Goal: Transaction & Acquisition: Register for event/course

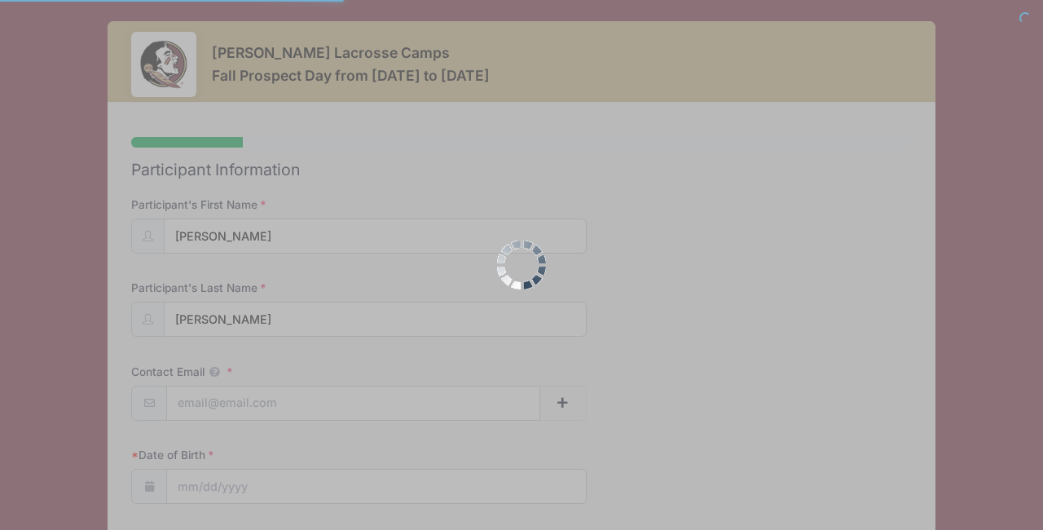
select select
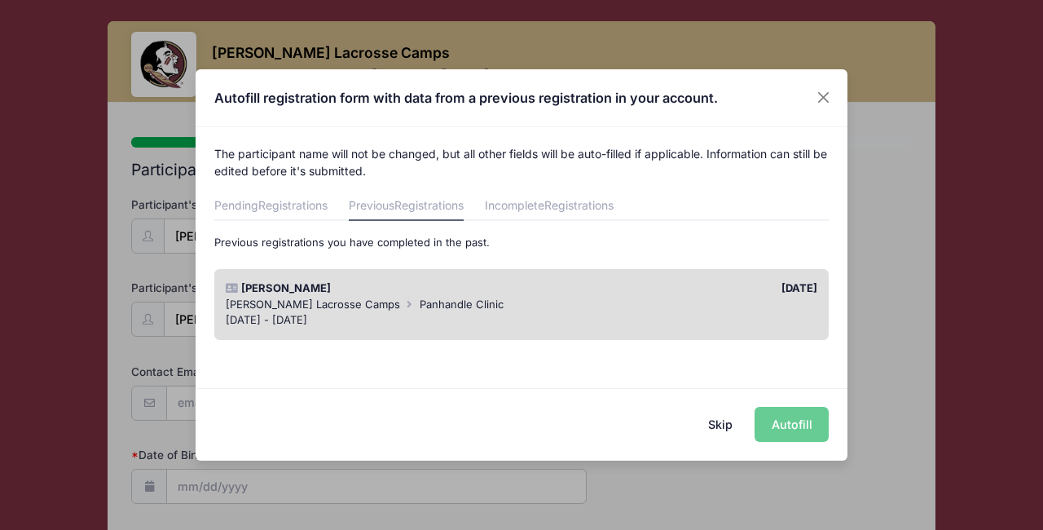
click at [789, 424] on div "Skip Autofill" at bounding box center [522, 424] width 652 height 73
click at [728, 425] on button "Skip" at bounding box center [721, 424] width 58 height 35
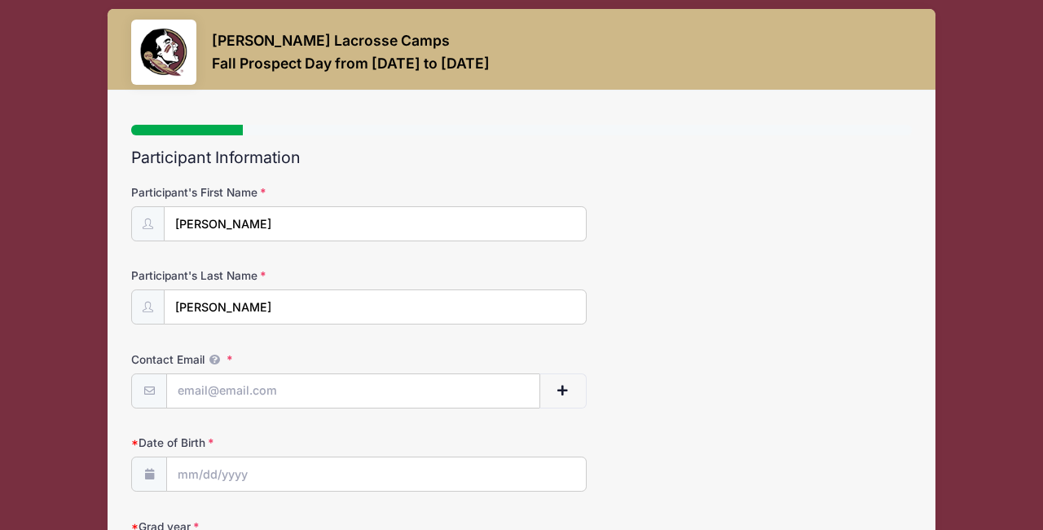
scroll to position [17, 0]
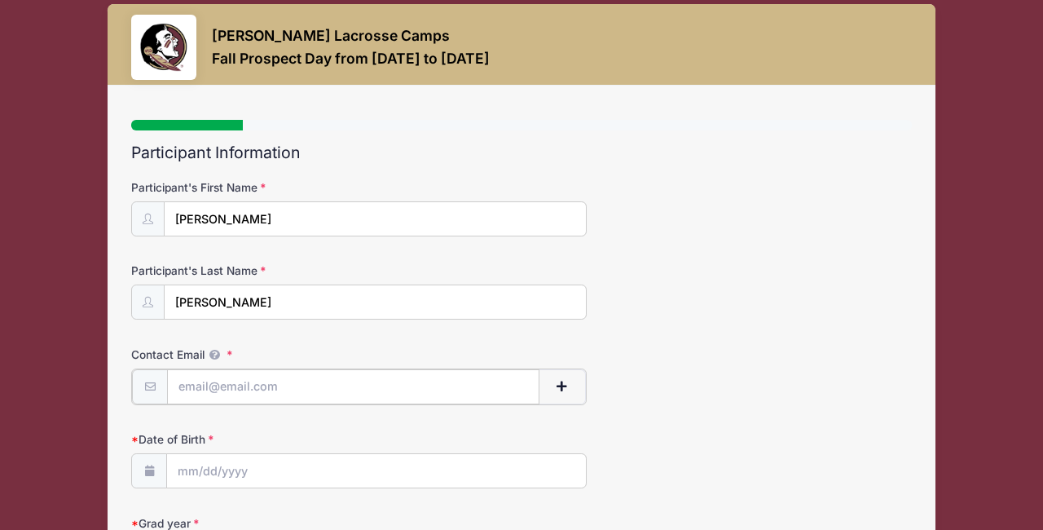
click at [217, 386] on input "Contact Email" at bounding box center [353, 386] width 372 height 35
type input "lisa_axelson@yahoo.com"
click at [236, 464] on input "Date of Birth" at bounding box center [376, 469] width 419 height 35
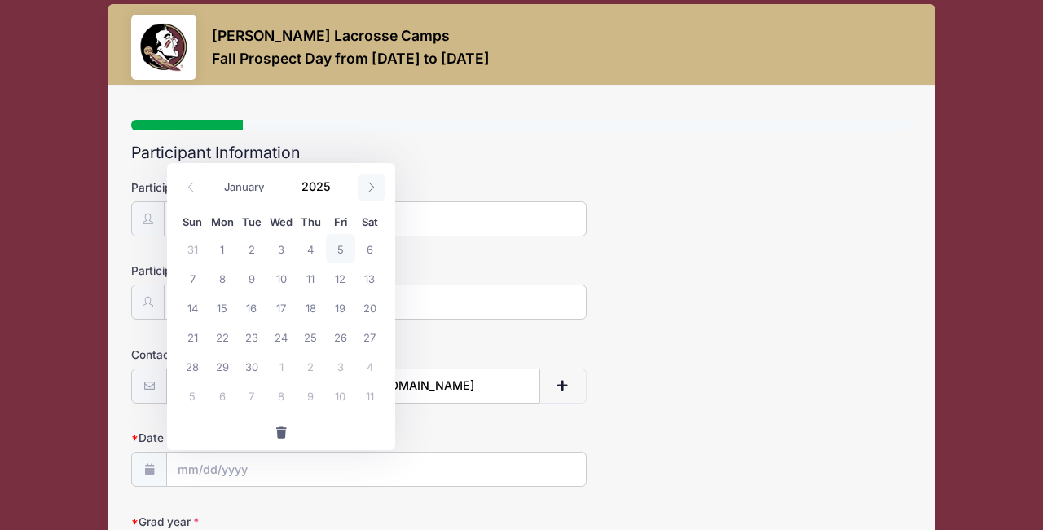
click at [370, 188] on icon at bounding box center [371, 187] width 11 height 11
select select "9"
click at [235, 187] on select "January February March April May June July August September October November De…" at bounding box center [252, 187] width 73 height 21
click at [333, 194] on input "2025" at bounding box center [319, 186] width 53 height 24
click at [339, 189] on span at bounding box center [340, 193] width 11 height 12
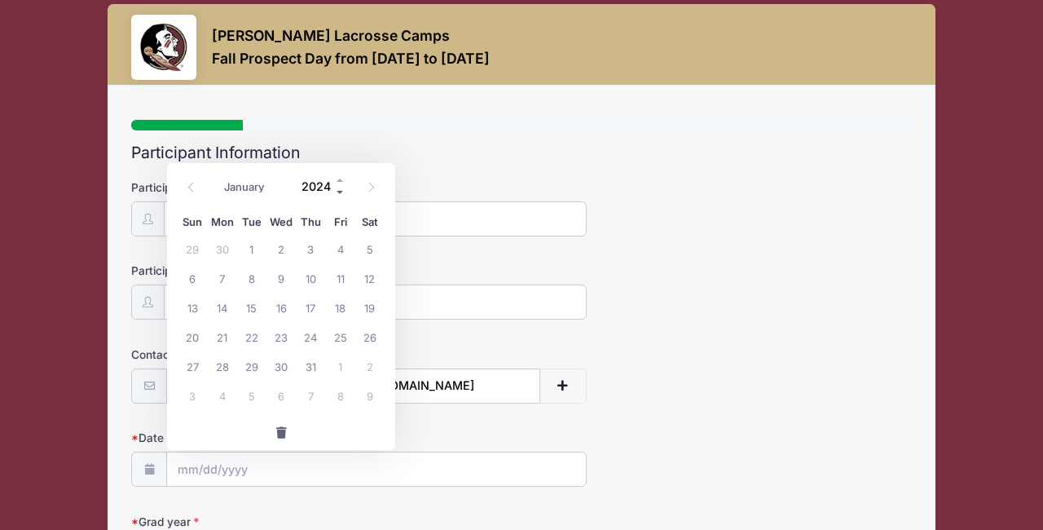
click at [339, 189] on span at bounding box center [340, 193] width 11 height 12
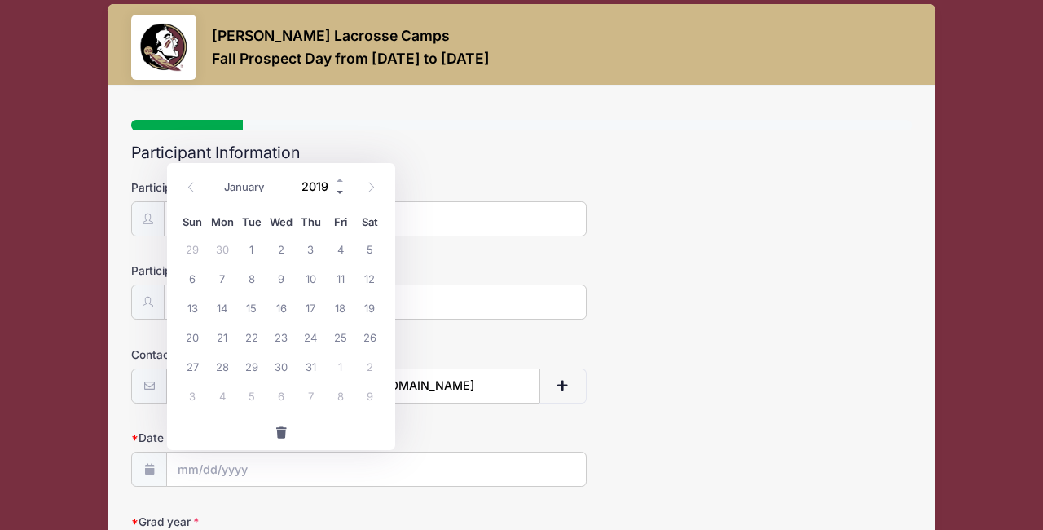
click at [339, 189] on span at bounding box center [340, 193] width 11 height 12
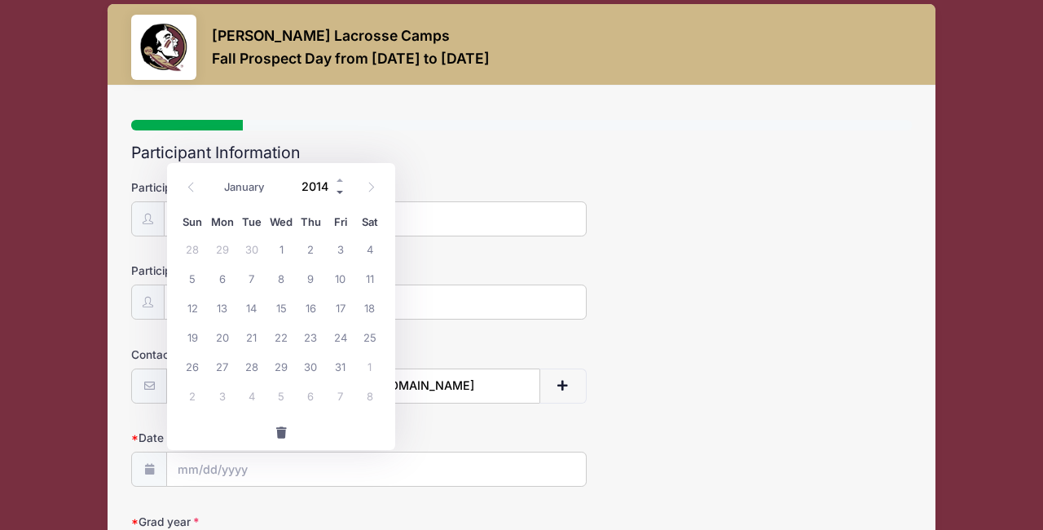
click at [339, 189] on span at bounding box center [340, 193] width 11 height 12
type input "2010"
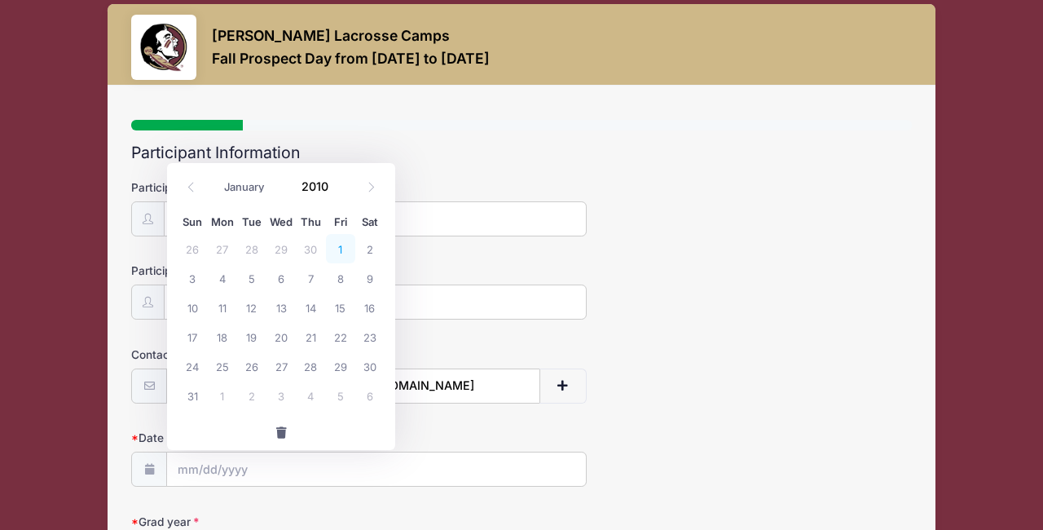
click at [339, 242] on span "1" at bounding box center [340, 248] width 29 height 29
type input "10/01/2010"
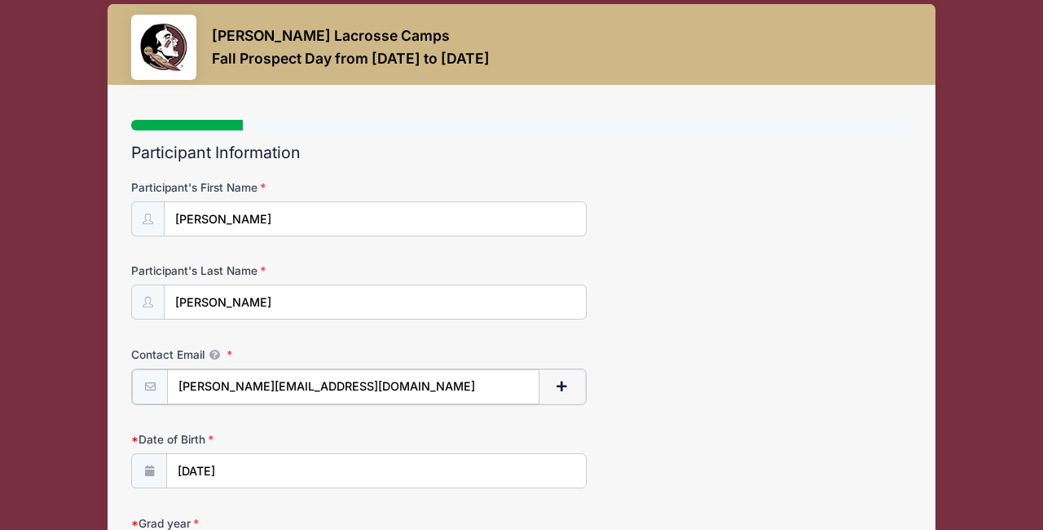
click at [311, 382] on input "lisa_axelson@yahoo.com" at bounding box center [353, 386] width 372 height 35
drag, startPoint x: 333, startPoint y: 390, endPoint x: 174, endPoint y: 376, distance: 160.3
click at [174, 376] on input "lisa_axelson@yahoo.com" at bounding box center [353, 386] width 372 height 35
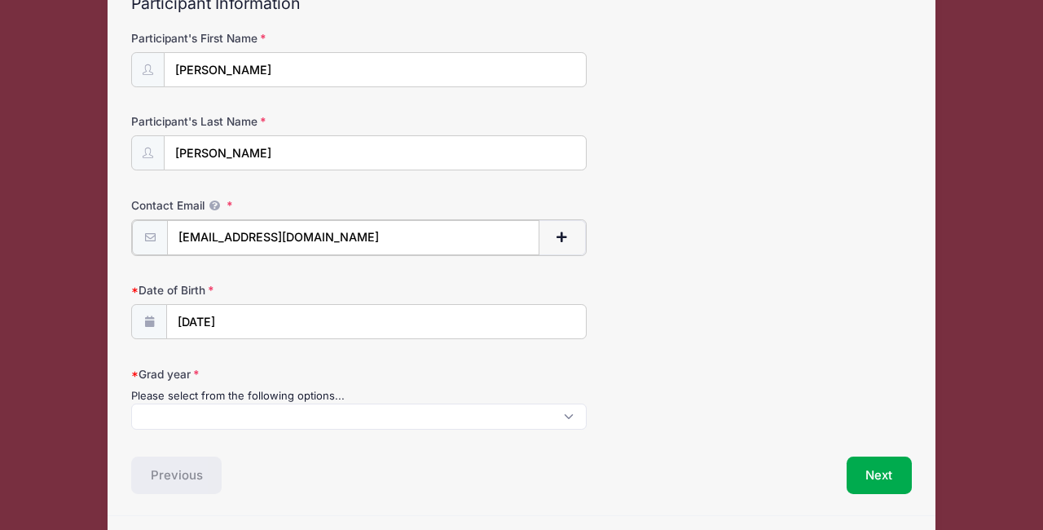
scroll to position [170, 0]
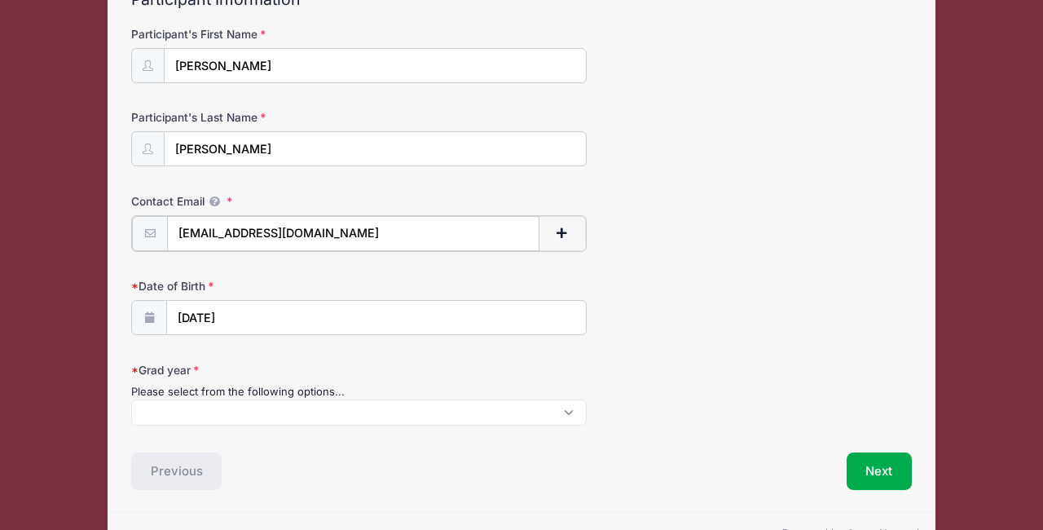
type input "[EMAIL_ADDRESS][DOMAIN_NAME]"
click at [161, 415] on span at bounding box center [359, 411] width 456 height 26
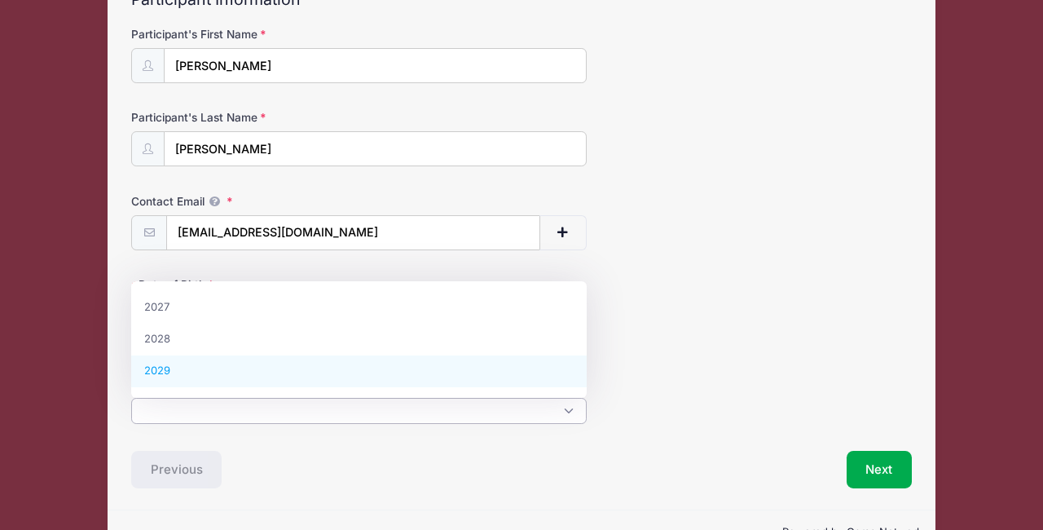
select select "2029"
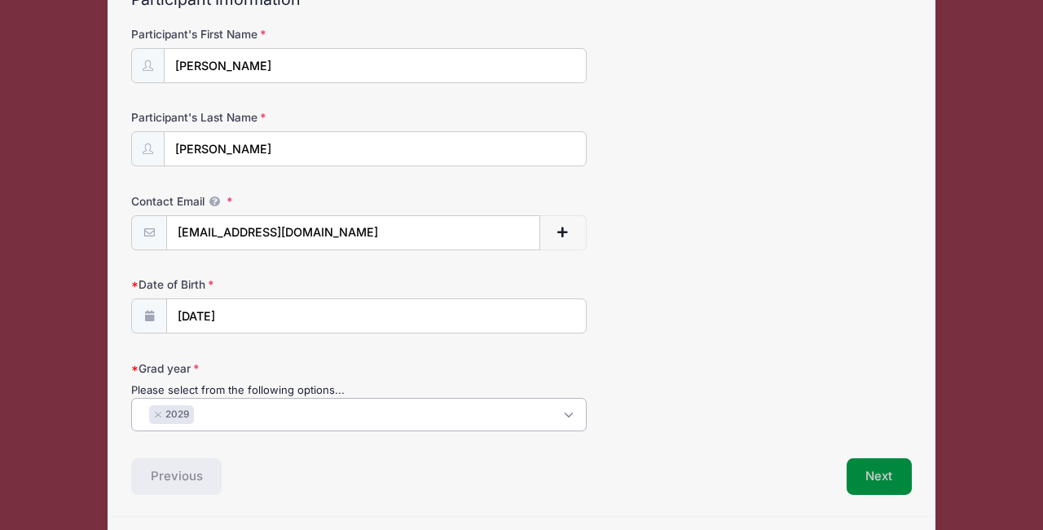
click at [870, 479] on button "Next" at bounding box center [880, 476] width 66 height 37
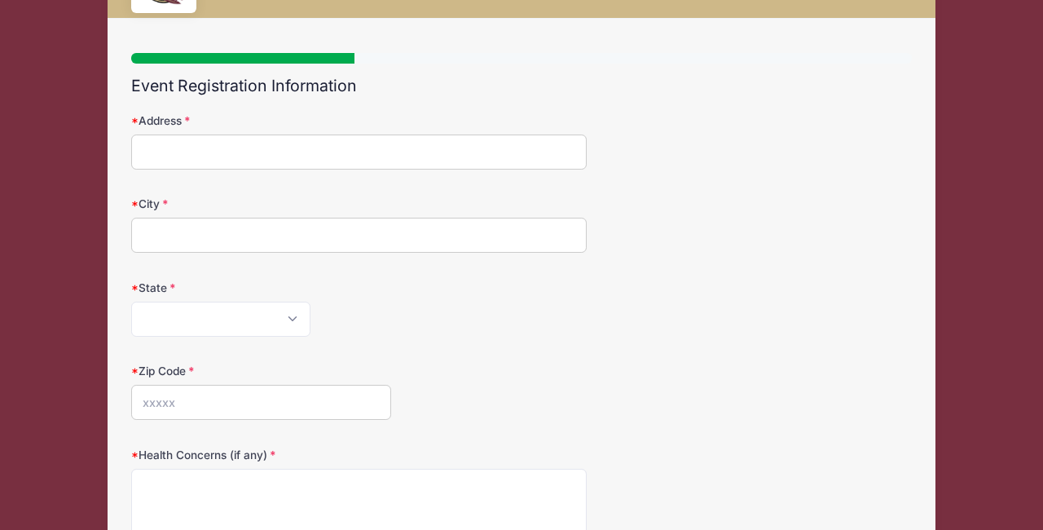
scroll to position [0, 0]
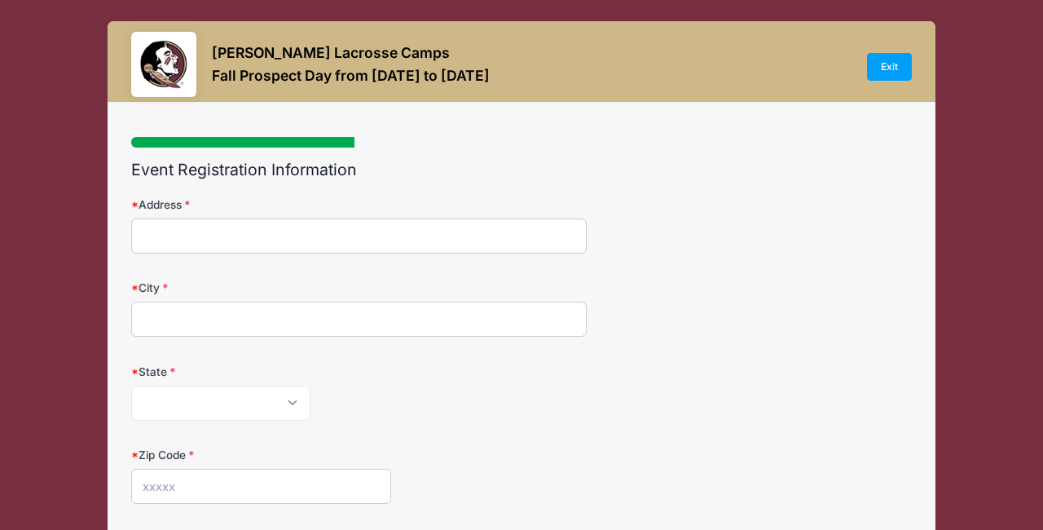
click at [170, 243] on input "Address" at bounding box center [359, 235] width 456 height 35
type input "116 N Deno Drive"
click at [161, 322] on input "City" at bounding box center [359, 319] width 456 height 35
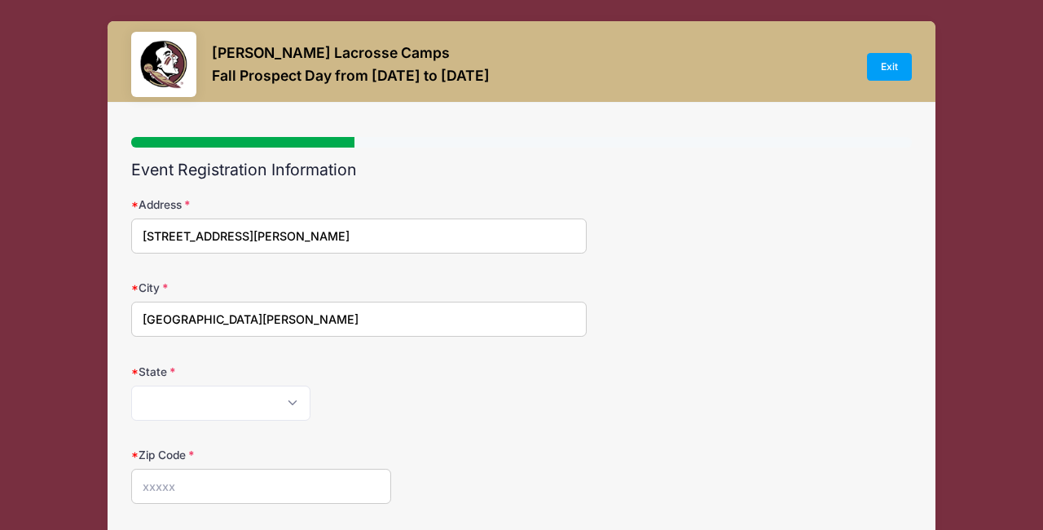
type input "Santa Rosa Beach"
click at [156, 400] on select "Alabama Alaska American Samoa Arizona Arkansas Armed Forces Africa Armed Forces…" at bounding box center [220, 402] width 179 height 35
select select "FL"
click at [131, 385] on select "Alabama Alaska American Samoa Arizona Arkansas Armed Forces Africa Armed Forces…" at bounding box center [220, 402] width 179 height 35
click at [175, 482] on input "Zip Code" at bounding box center [261, 486] width 260 height 35
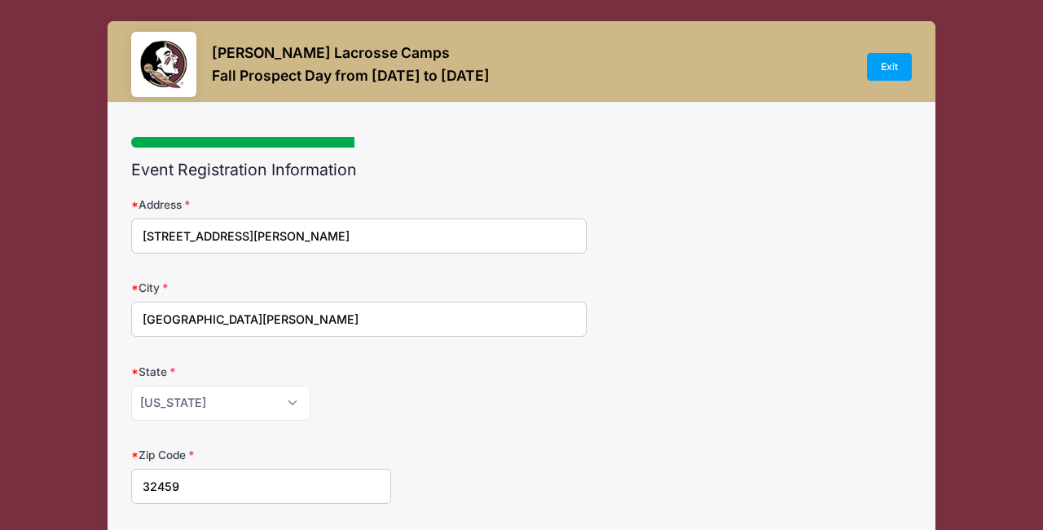
click at [372, 489] on input "32459" at bounding box center [261, 486] width 260 height 35
type input "32459"
click at [491, 422] on form "Address 116 N Deno Drive City Santa Rosa Beach State Alabama Alaska American Sa…" at bounding box center [521, 503] width 781 height 614
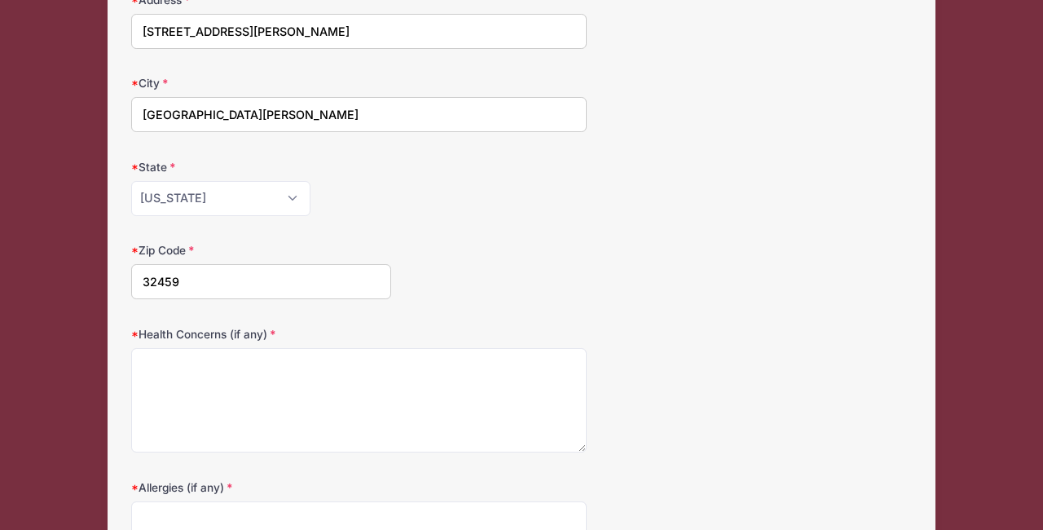
scroll to position [208, 0]
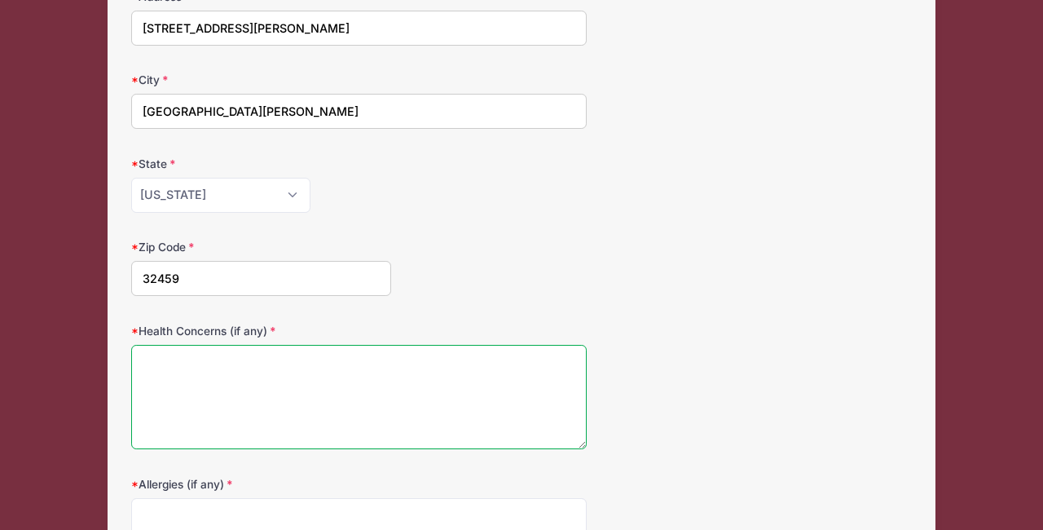
click at [262, 363] on textarea "Health Concerns (if any)" at bounding box center [359, 397] width 456 height 105
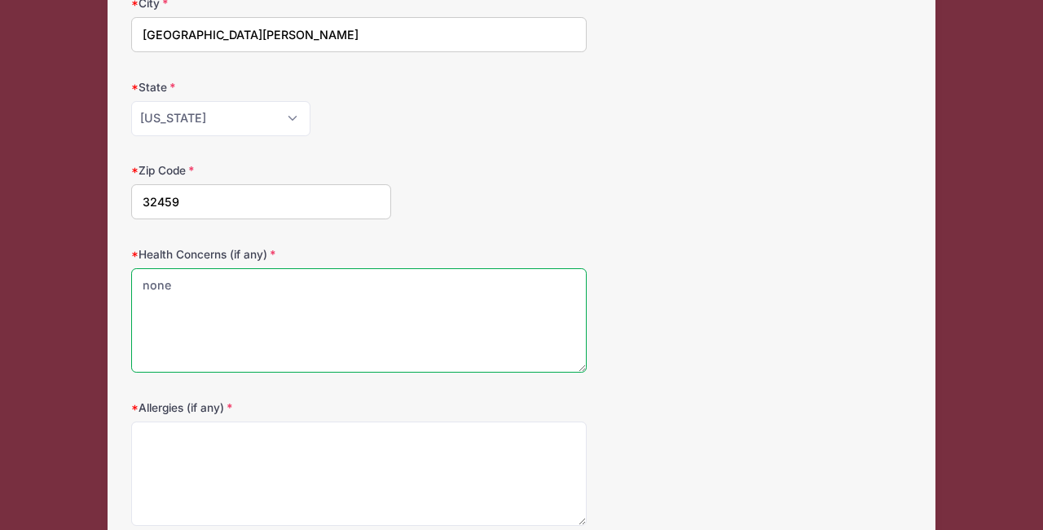
scroll to position [312, 0]
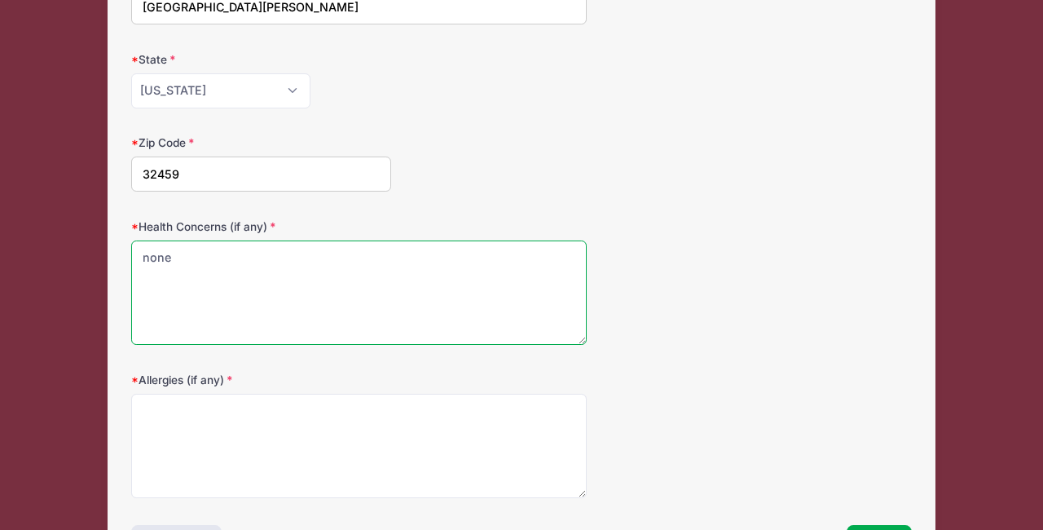
type textarea "none"
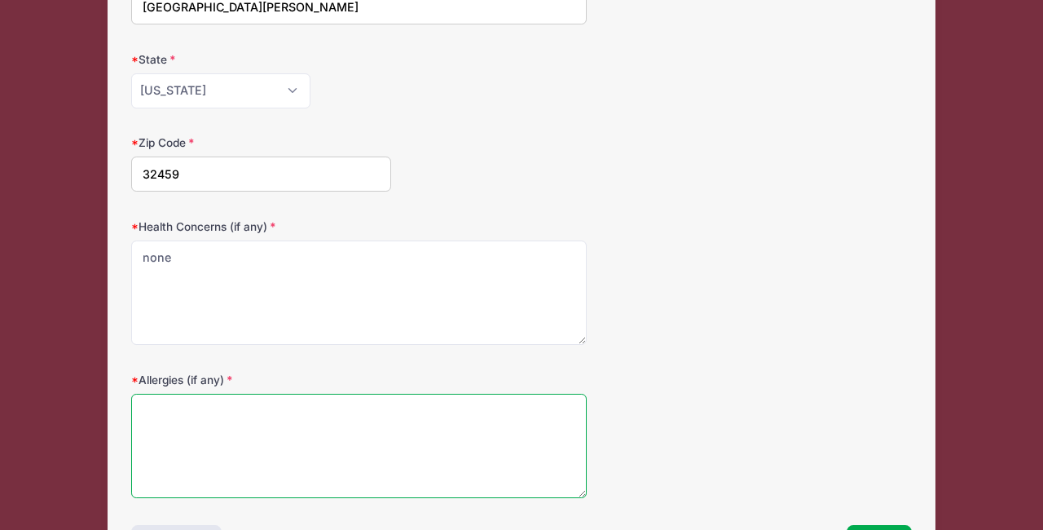
click at [192, 414] on textarea "Allergies (if any)" at bounding box center [359, 446] width 456 height 105
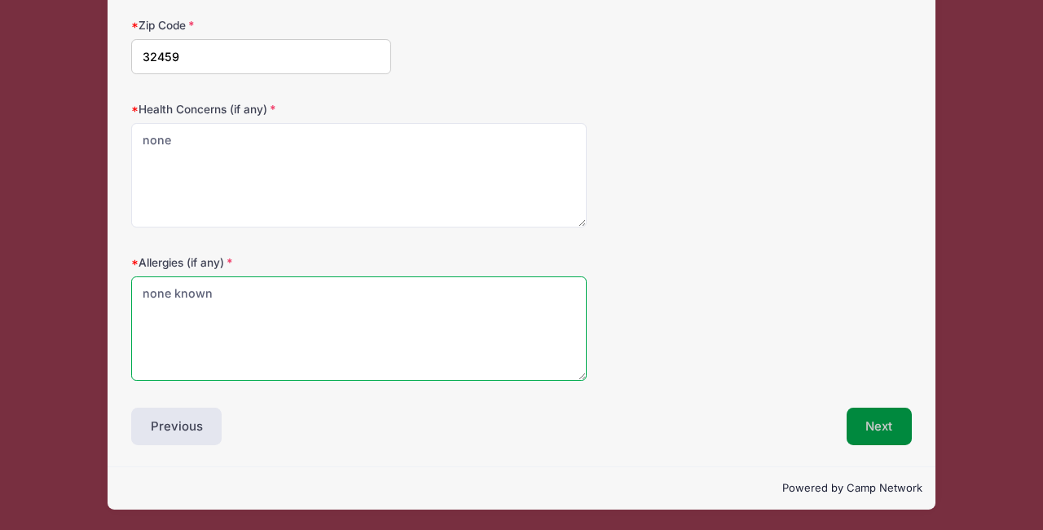
type textarea "none known"
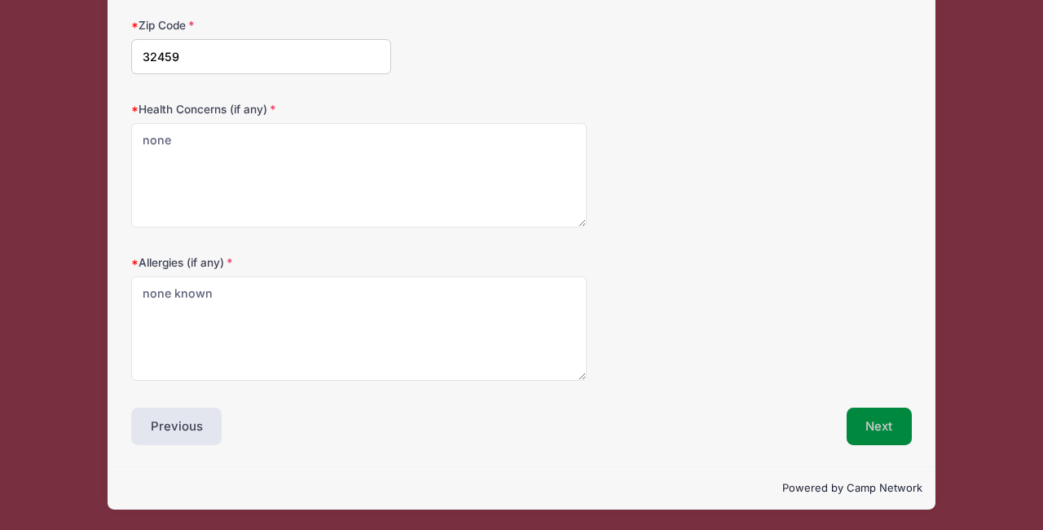
click at [871, 430] on button "Next" at bounding box center [880, 425] width 66 height 37
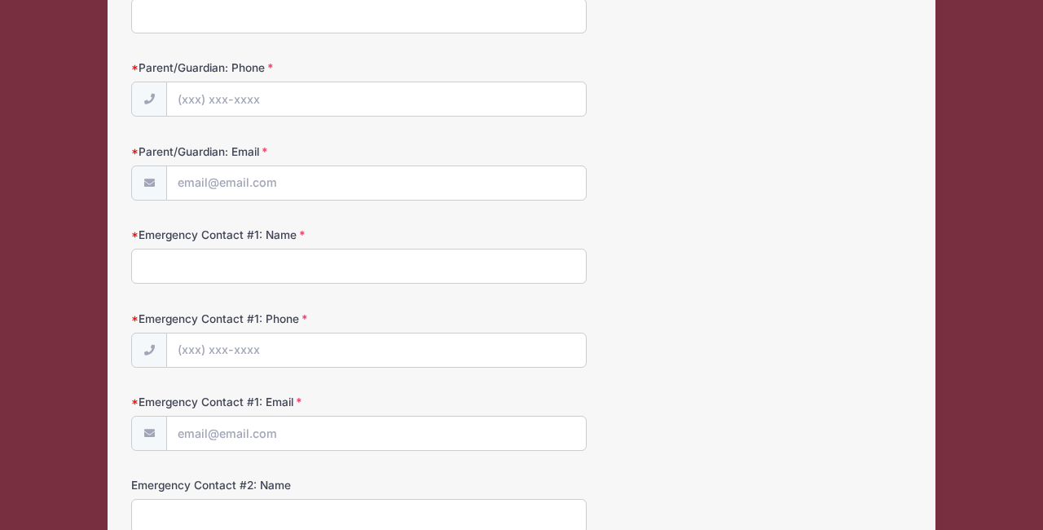
scroll to position [0, 0]
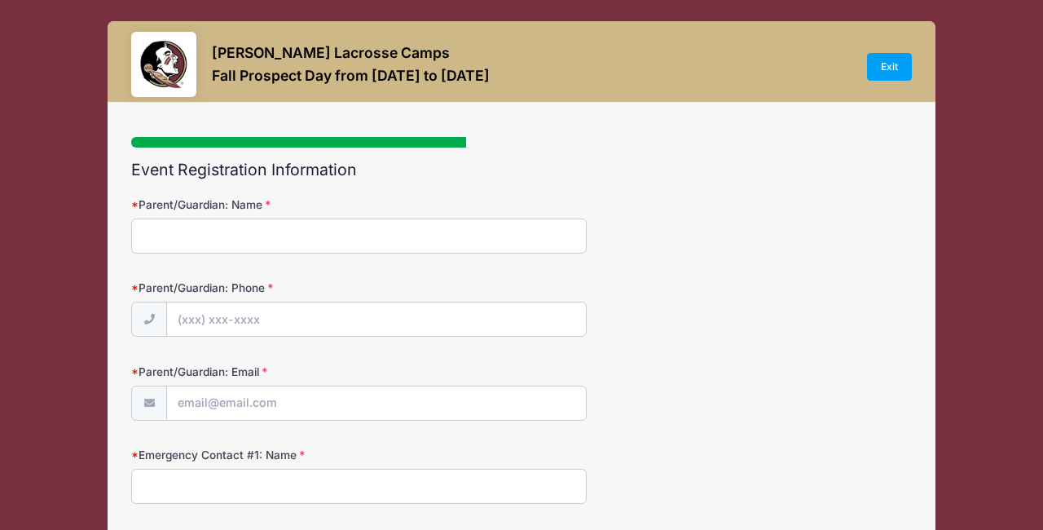
click at [182, 236] on input "Parent/Guardian: Name" at bounding box center [359, 235] width 456 height 35
type input "l"
type input "Lisa Axelson-Reid"
click at [264, 322] on input "Parent/Guardian: Phone" at bounding box center [376, 319] width 419 height 35
type input "(917) 903-8834"
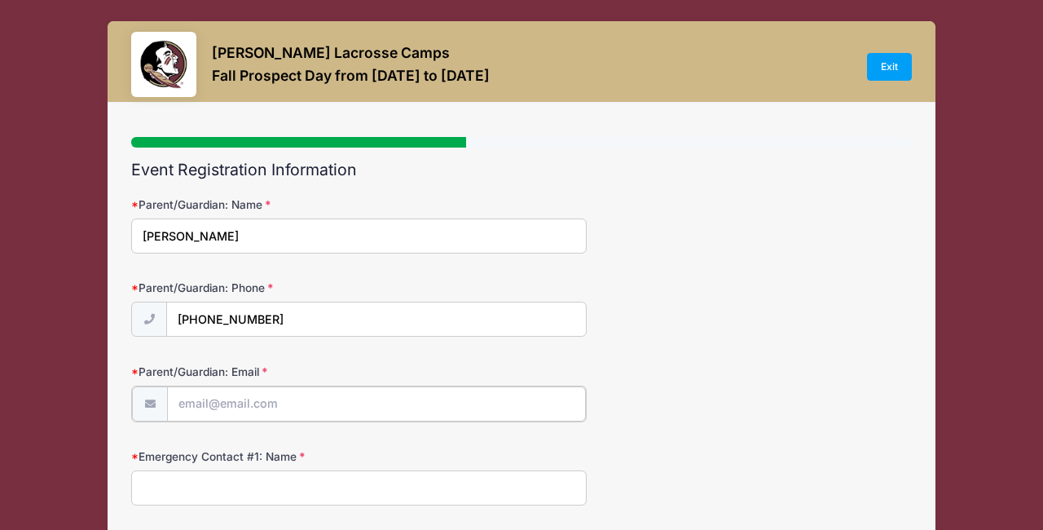
click at [239, 404] on input "Parent/Guardian: Email" at bounding box center [376, 403] width 419 height 35
type input "lisa_axelson@yahoo.com"
click at [260, 490] on input "Emergency Contact #1: Name" at bounding box center [359, 486] width 456 height 35
type input "Lisa Axelson"
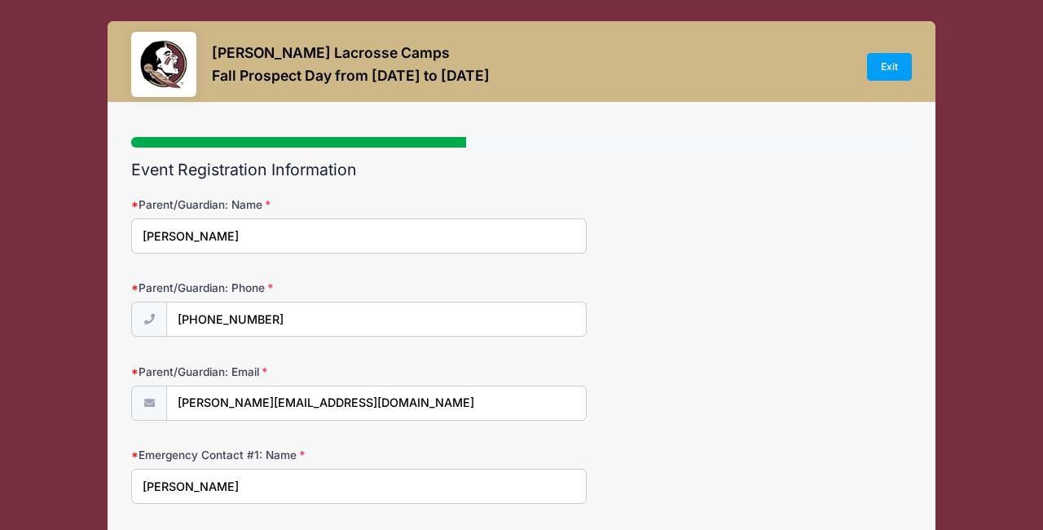
type input "(850) 774-1057"
type input "lisa_axelson@yahoo.com"
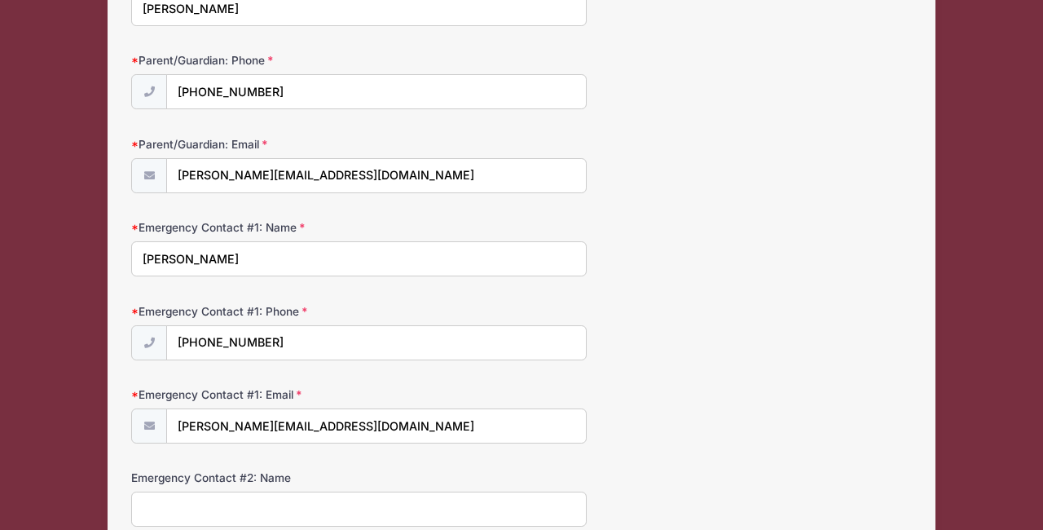
scroll to position [229, 0]
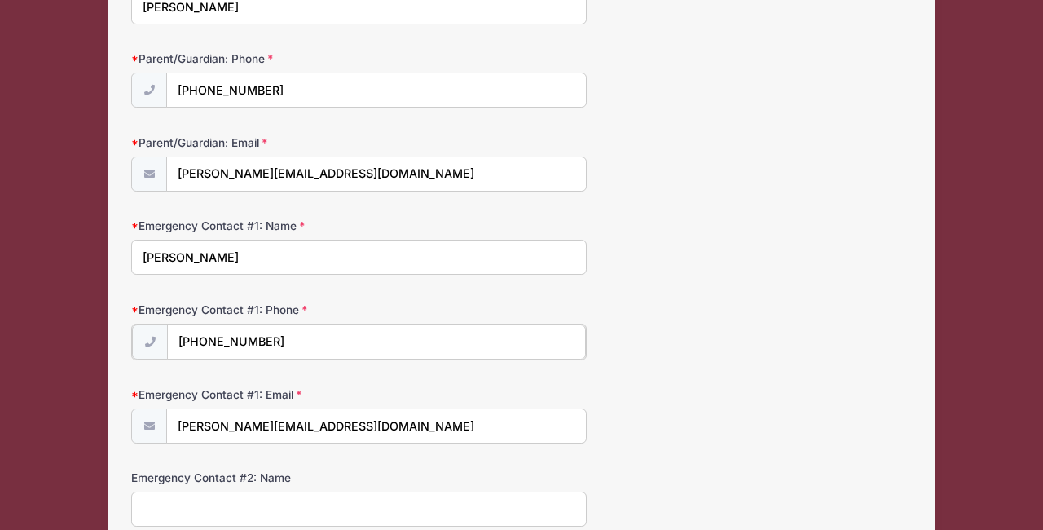
drag, startPoint x: 277, startPoint y: 339, endPoint x: 157, endPoint y: 335, distance: 119.9
click at [157, 333] on div "(850) 774-1057" at bounding box center [359, 342] width 456 height 37
type input "(917) 903-8834"
click at [357, 380] on form "Parent/Guardian: Name Lisa Axelson-Reid Parent/Guardian: Phone (917) 903-8834 P…" at bounding box center [521, 329] width 781 height 724
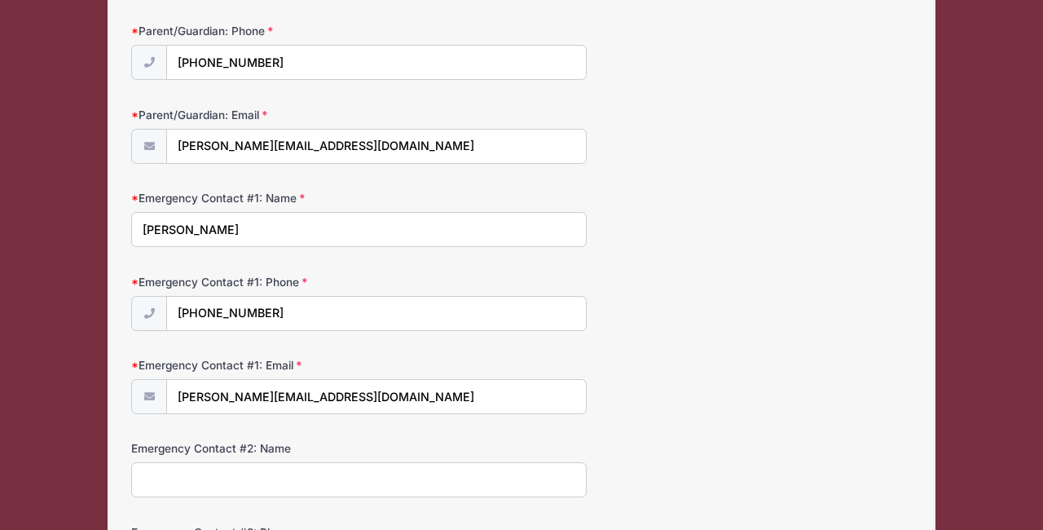
scroll to position [270, 0]
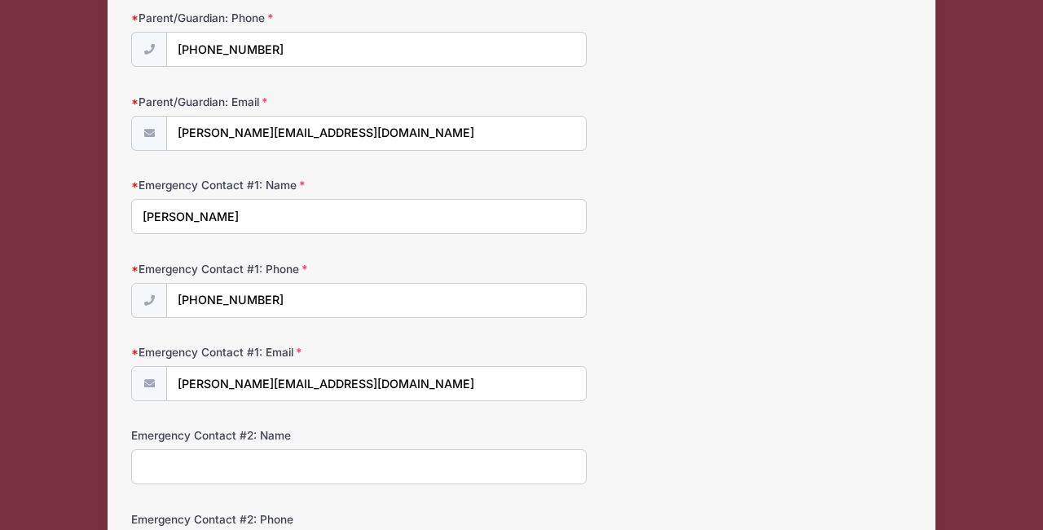
click at [293, 469] on input "Emergency Contact #2: Name" at bounding box center [359, 466] width 456 height 35
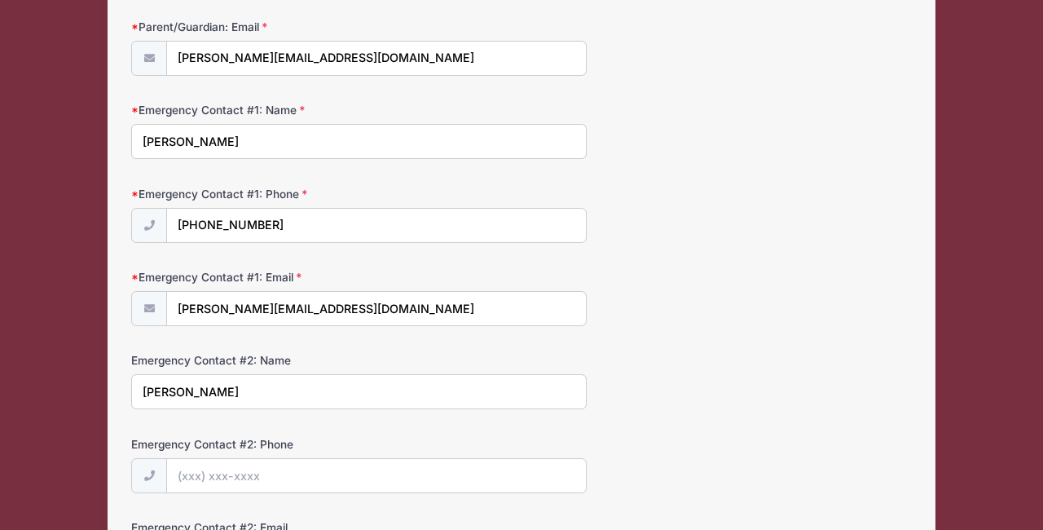
scroll to position [373, 0]
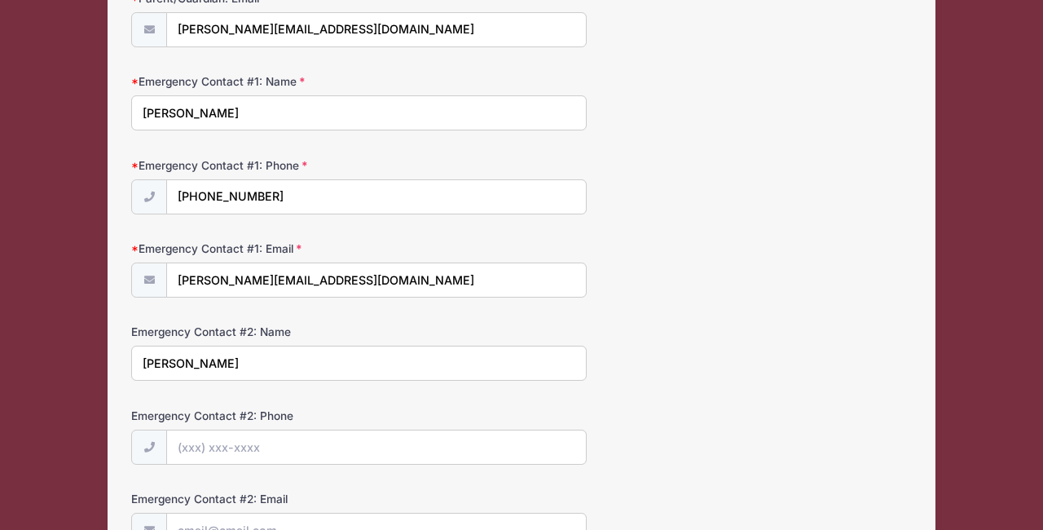
type input "Rocky Reid"
click at [253, 447] on input "Emergency Contact #2: Phone" at bounding box center [376, 447] width 419 height 35
type input "(850) 774-1057"
type input "rockreid@yahoo.com"
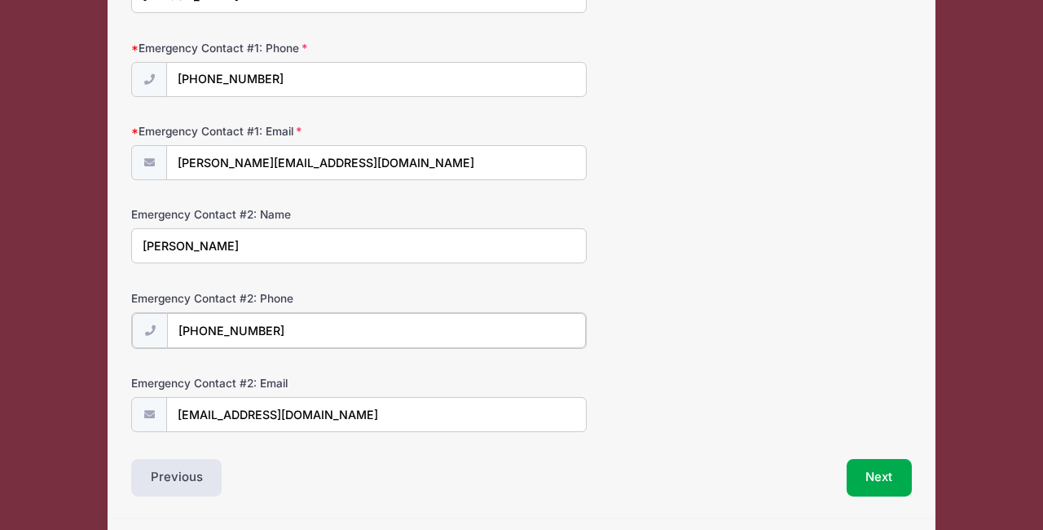
scroll to position [542, 0]
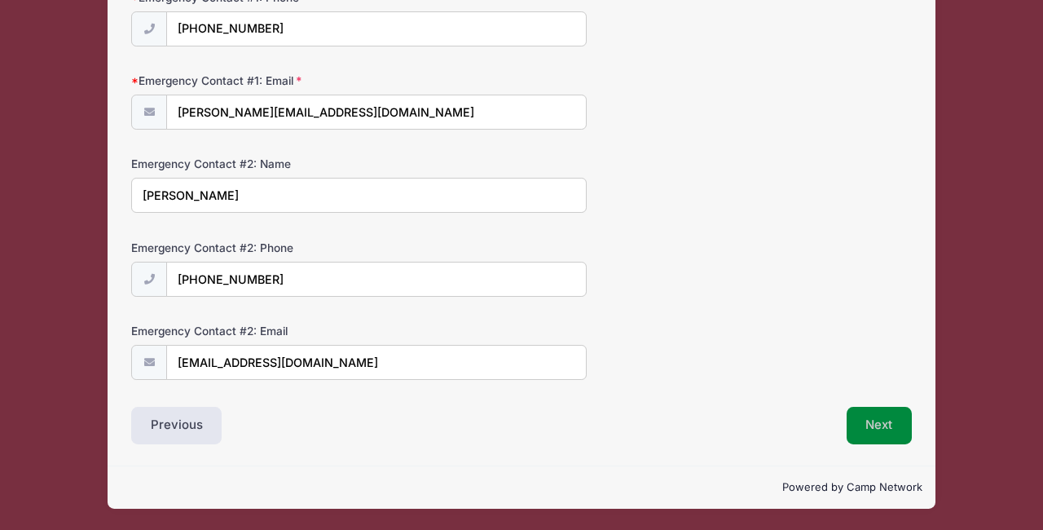
click at [887, 421] on button "Next" at bounding box center [880, 425] width 66 height 37
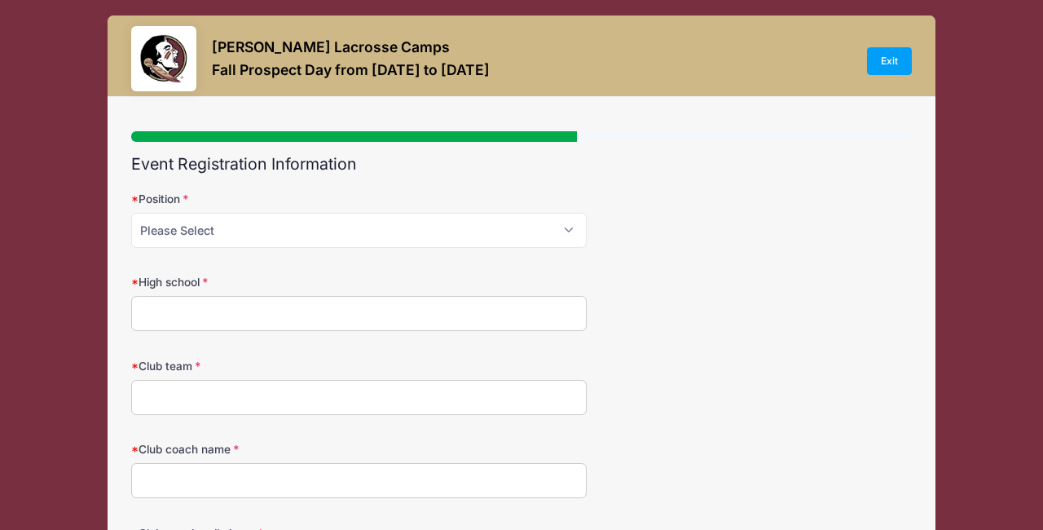
scroll to position [0, 0]
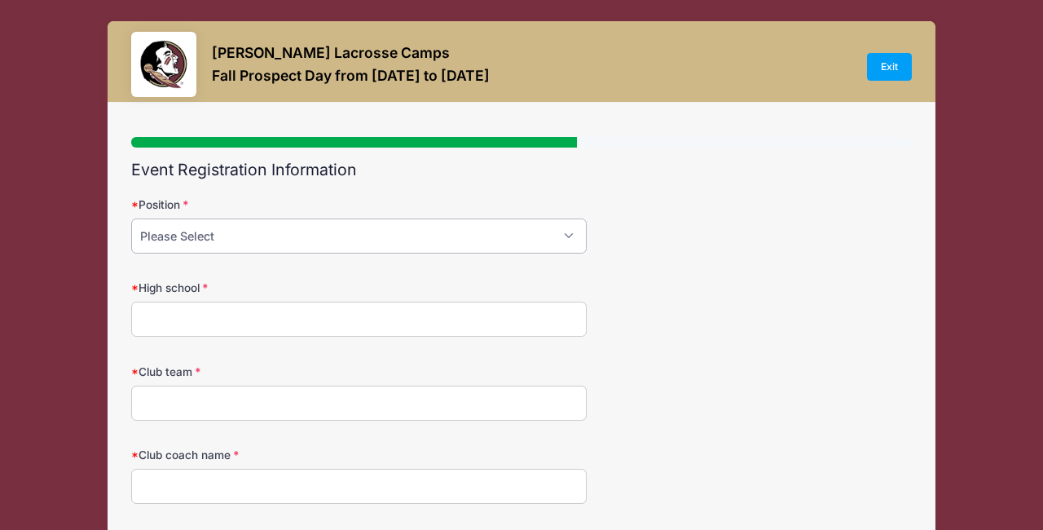
click at [273, 231] on select "Please Select Attack Midfield Defense Goalie" at bounding box center [359, 235] width 456 height 35
select select "Midfield"
click at [131, 218] on select "Please Select Attack Midfield Defense Goalie" at bounding box center [359, 235] width 456 height 35
click at [258, 313] on input "High school" at bounding box center [359, 319] width 456 height 35
type input "South Walton High School"
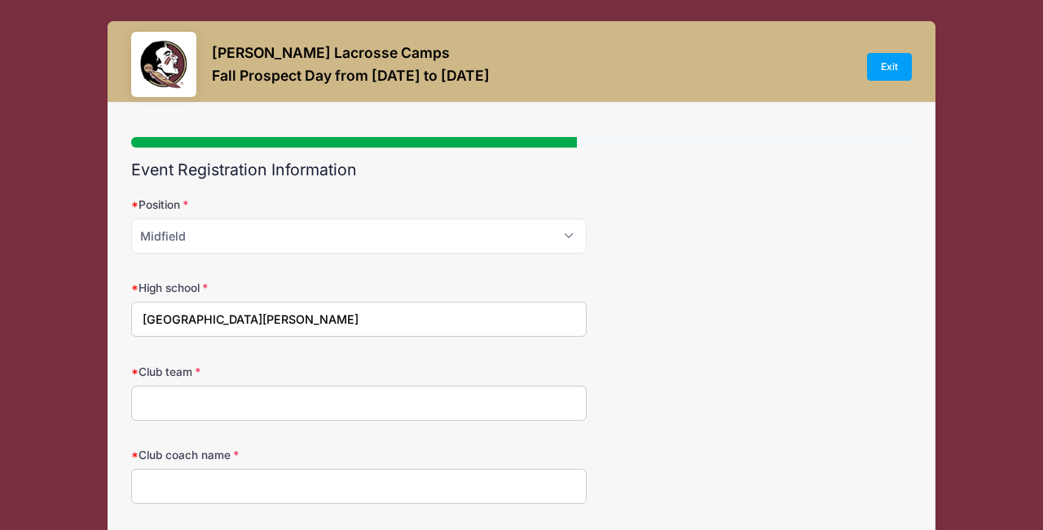
click at [151, 403] on input "Club team" at bounding box center [359, 402] width 456 height 35
type input "Beast Elite"
click at [187, 487] on input "Club coach name" at bounding box center [359, 486] width 456 height 35
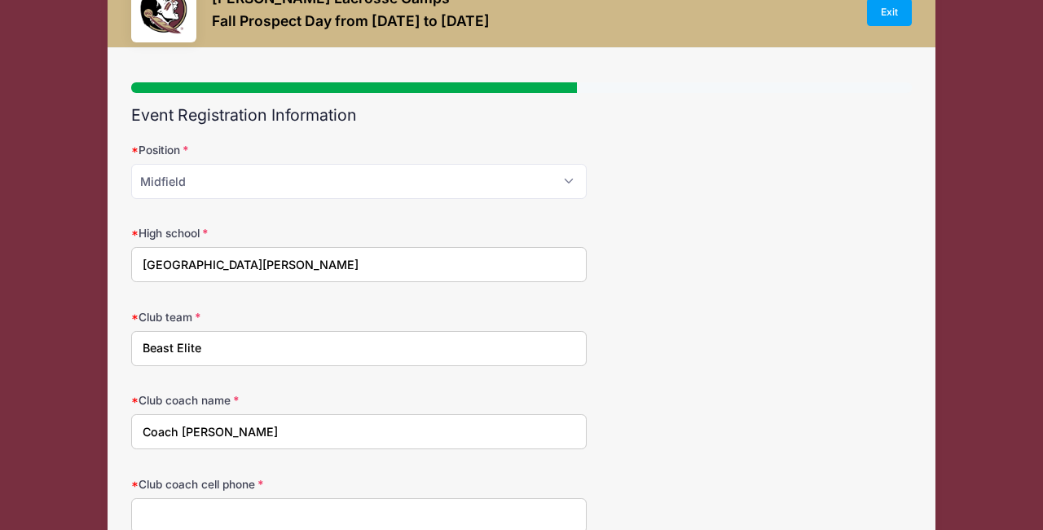
scroll to position [50, 0]
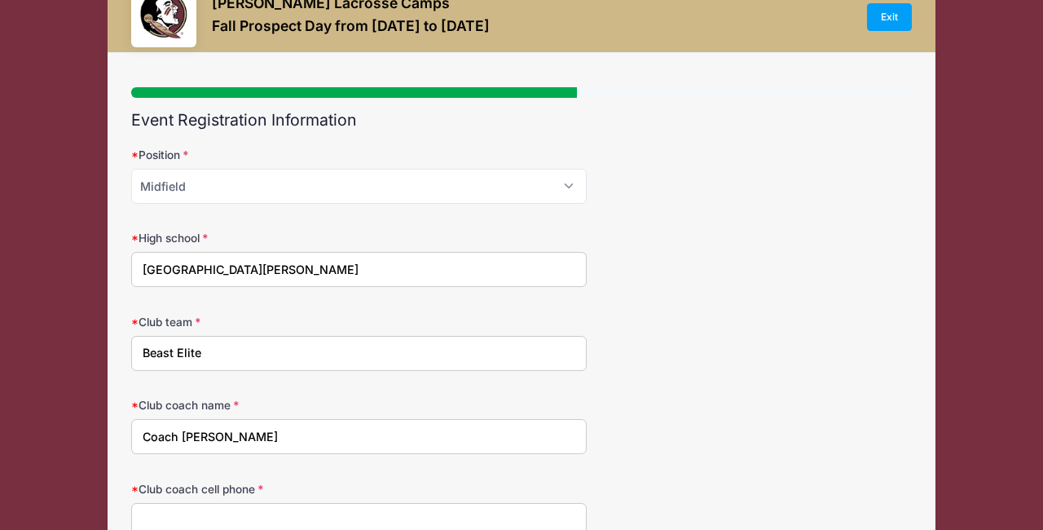
type input "Coach Dustin"
click at [214, 354] on input "Beast Elite" at bounding box center [359, 353] width 456 height 35
type input "Beast Elite/30A Lacrosse"
click at [222, 432] on input "Coach Dustin" at bounding box center [359, 436] width 456 height 35
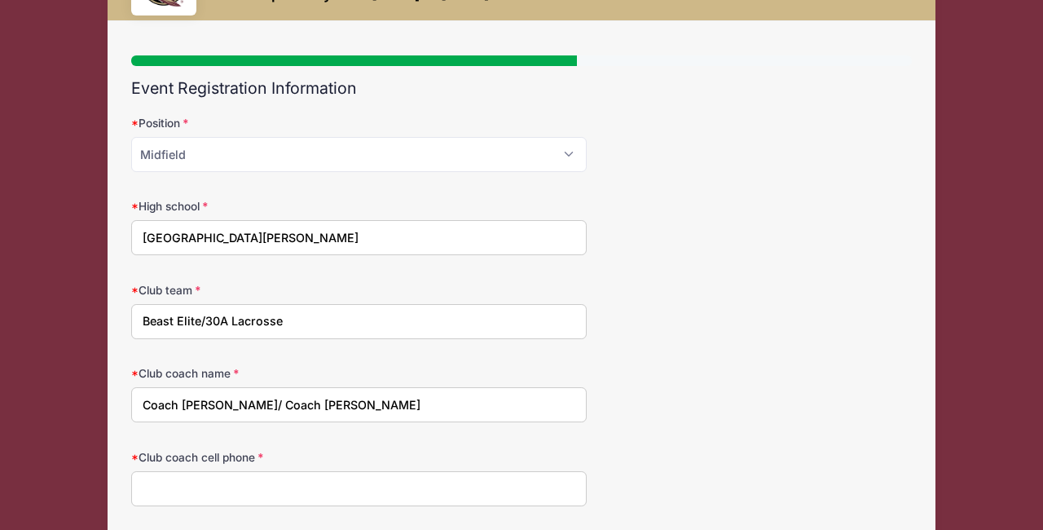
scroll to position [90, 0]
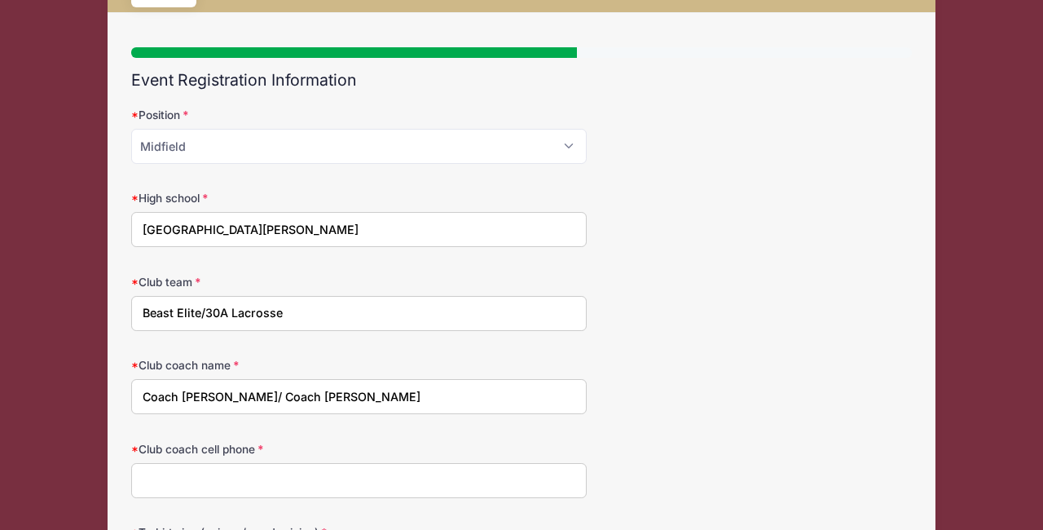
type input "Coach Dustin/ Coach Maddi"
click at [150, 476] on input "Club coach cell phone" at bounding box center [359, 480] width 456 height 35
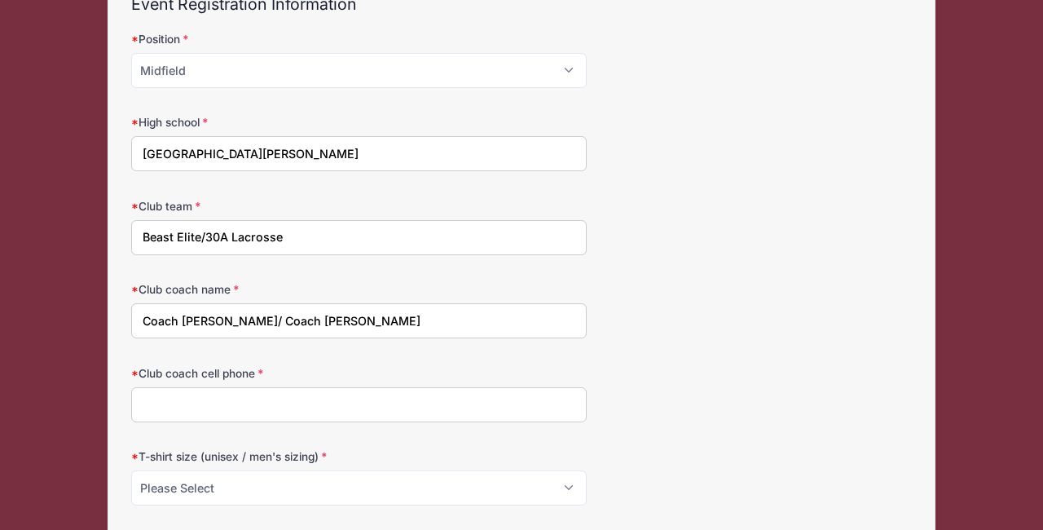
scroll to position [203, 0]
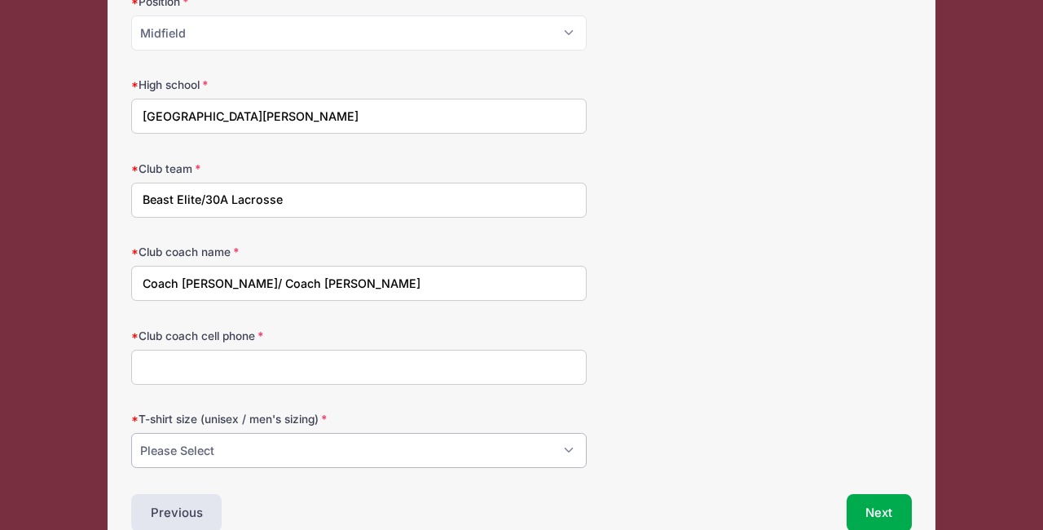
click at [295, 441] on select "Please Select Small Medium Large XL" at bounding box center [359, 450] width 456 height 35
select select "Small"
click at [131, 433] on select "Please Select Small Medium Large XL" at bounding box center [359, 450] width 456 height 35
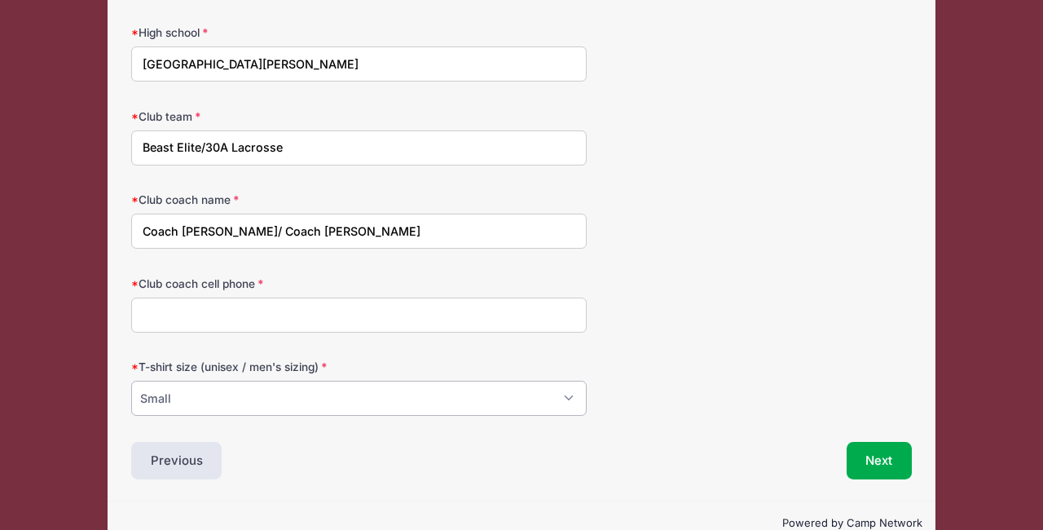
scroll to position [268, 0]
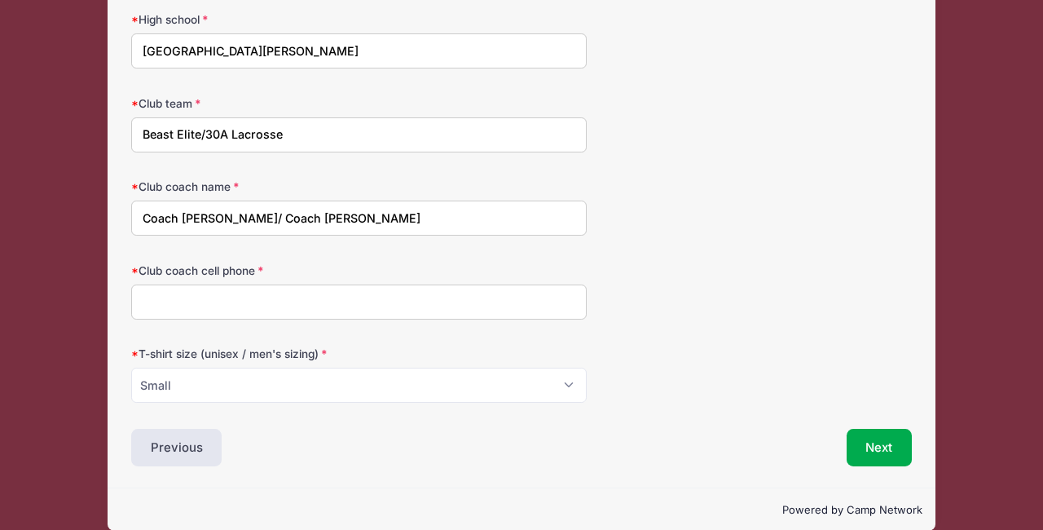
click at [272, 304] on input "Club coach cell phone" at bounding box center [359, 301] width 456 height 35
click at [200, 133] on input "Beast Elite/30A Lacrosse" at bounding box center [359, 134] width 456 height 35
type input "Beast Elite Green/30A Lacrosse"
click at [321, 130] on input "Beast Elite Green/30A Lacrosse" at bounding box center [359, 134] width 456 height 35
click at [218, 217] on input "Coach Dustin/ Coach Maddi" at bounding box center [359, 217] width 456 height 35
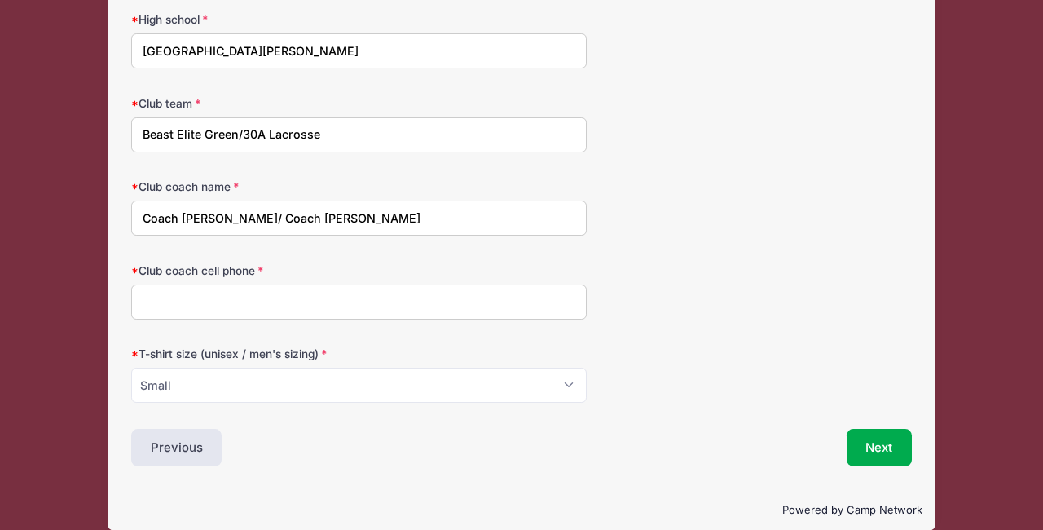
type input "Coach Dustin Skelton/ Coach Maddi"
click at [156, 295] on input "Club coach cell phone" at bounding box center [359, 301] width 456 height 35
type input "770-317-0874/"
click at [357, 214] on input "Coach Dustin Skelton/ Coach Maddi" at bounding box center [359, 217] width 456 height 35
type input "Coach Dustin Skelton/ Coach Maddi Revell"
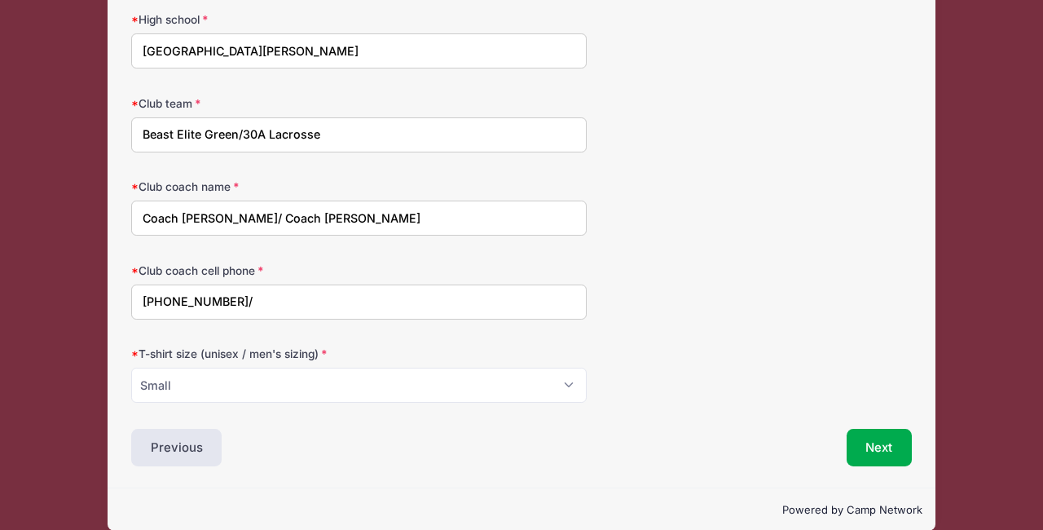
click at [240, 302] on input "770-317-0874/" at bounding box center [359, 301] width 456 height 35
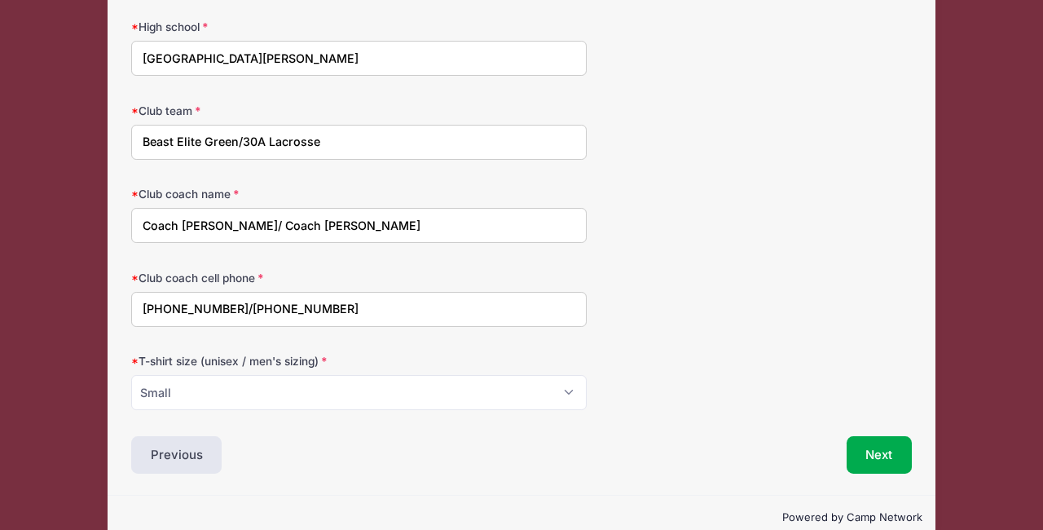
scroll to position [290, 0]
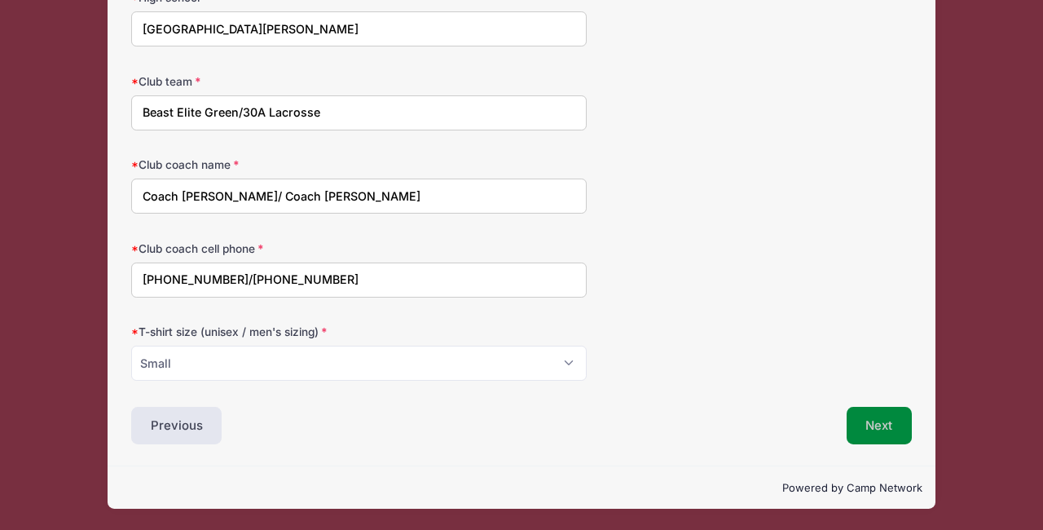
type input "770-317-0874/503-884-6273"
click at [877, 431] on button "Next" at bounding box center [880, 425] width 66 height 37
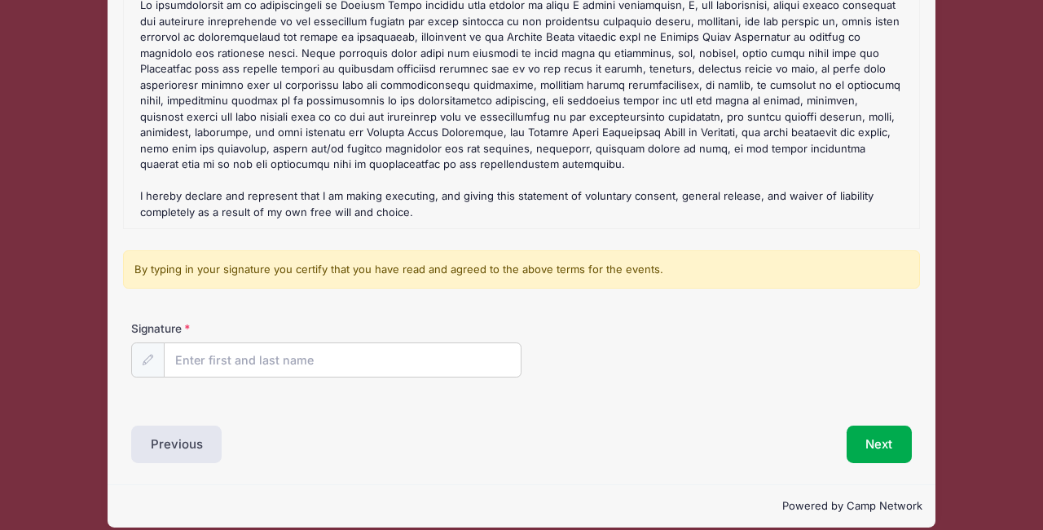
scroll to position [236, 0]
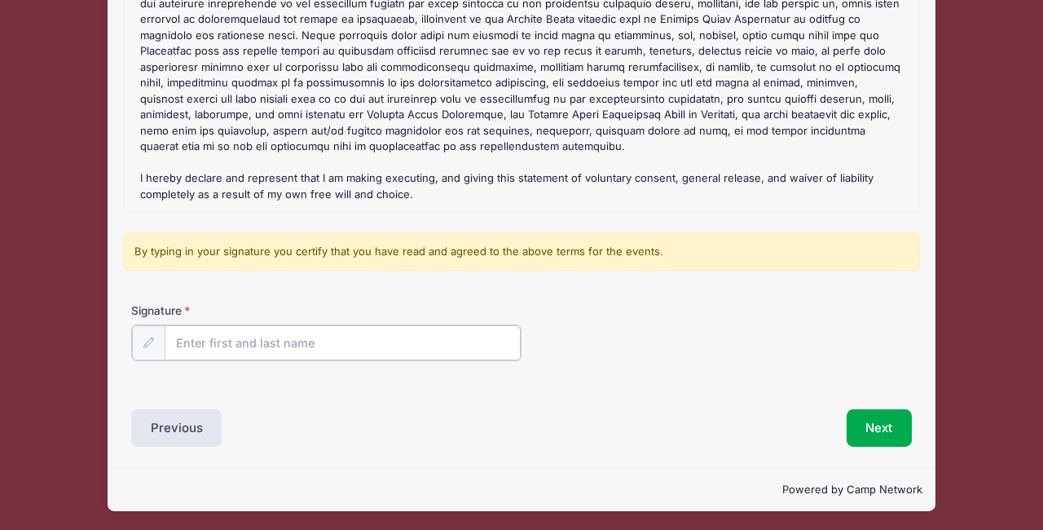
click at [307, 342] on input "Signature" at bounding box center [343, 342] width 356 height 35
type input "Lisa Axelson-Reid"
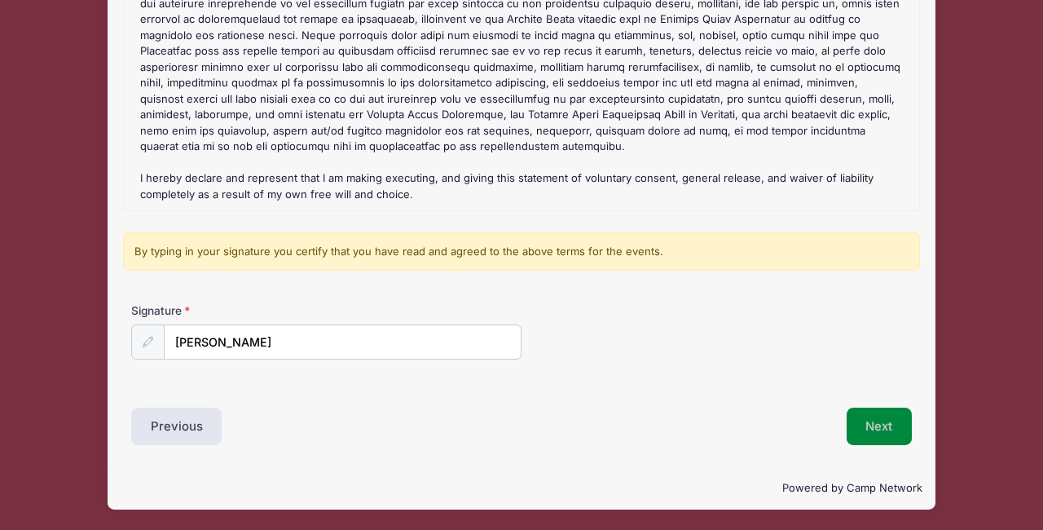
click at [865, 422] on button "Next" at bounding box center [880, 425] width 66 height 37
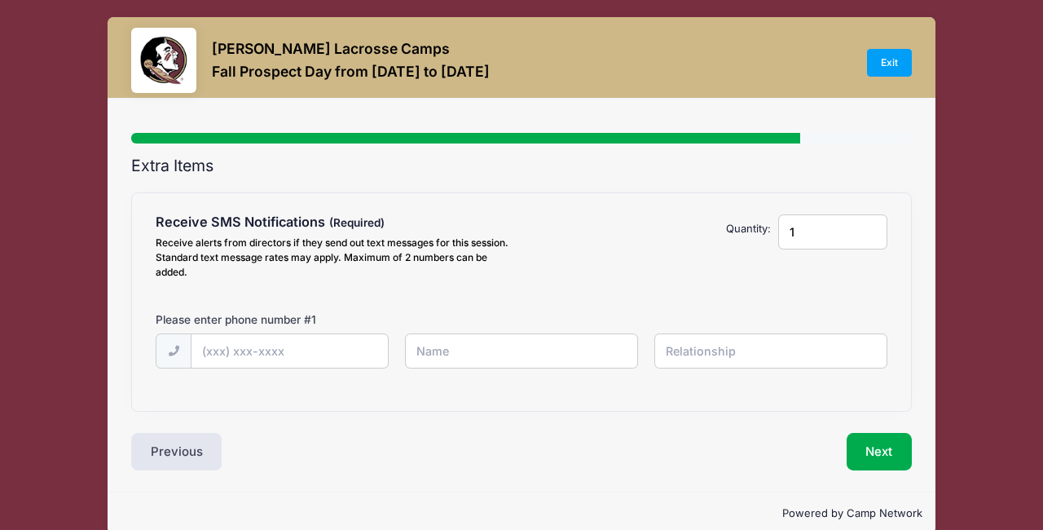
scroll to position [0, 0]
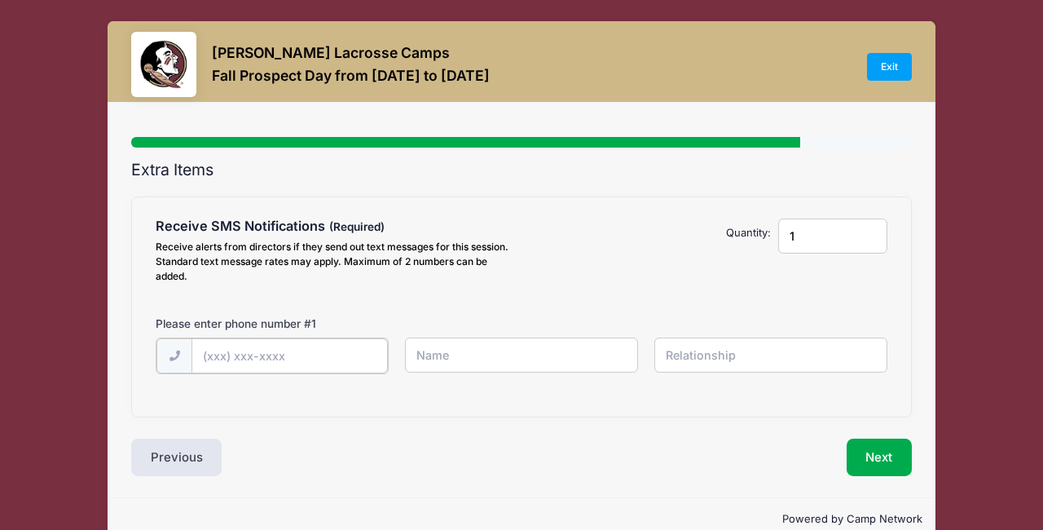
click at [307, 359] on input "text" at bounding box center [290, 355] width 196 height 35
type input "(0"
type input "(927) 903-8834"
click at [462, 351] on input "text" at bounding box center [521, 354] width 233 height 35
type input "Lisa Axelson"
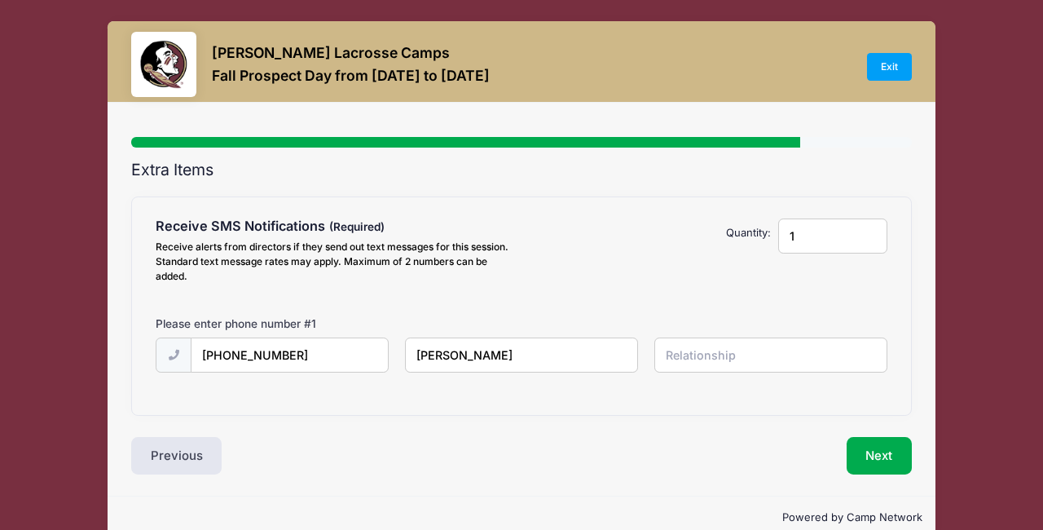
click at [695, 359] on input "text" at bounding box center [770, 354] width 233 height 35
type input "Mother"
click at [894, 456] on button "Next" at bounding box center [880, 455] width 66 height 37
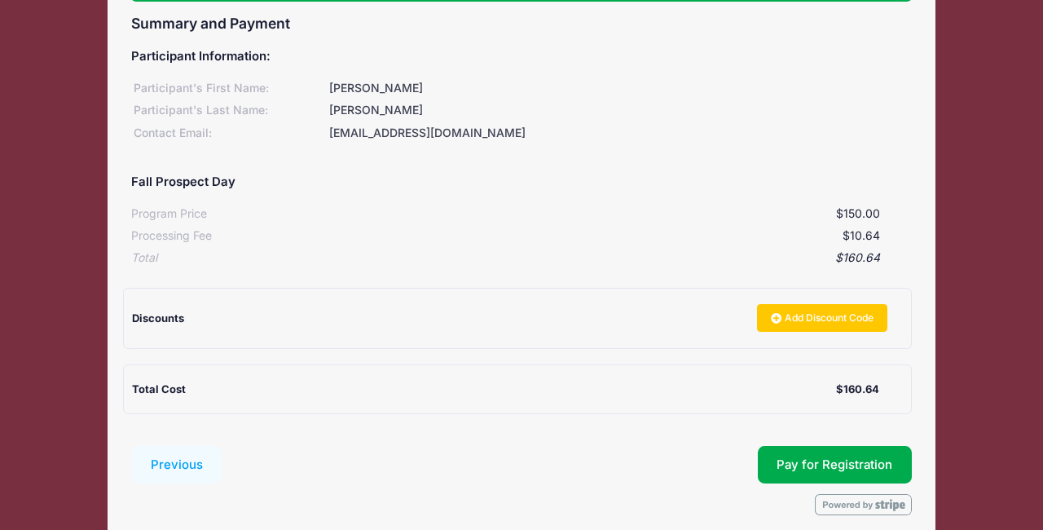
scroll to position [216, 0]
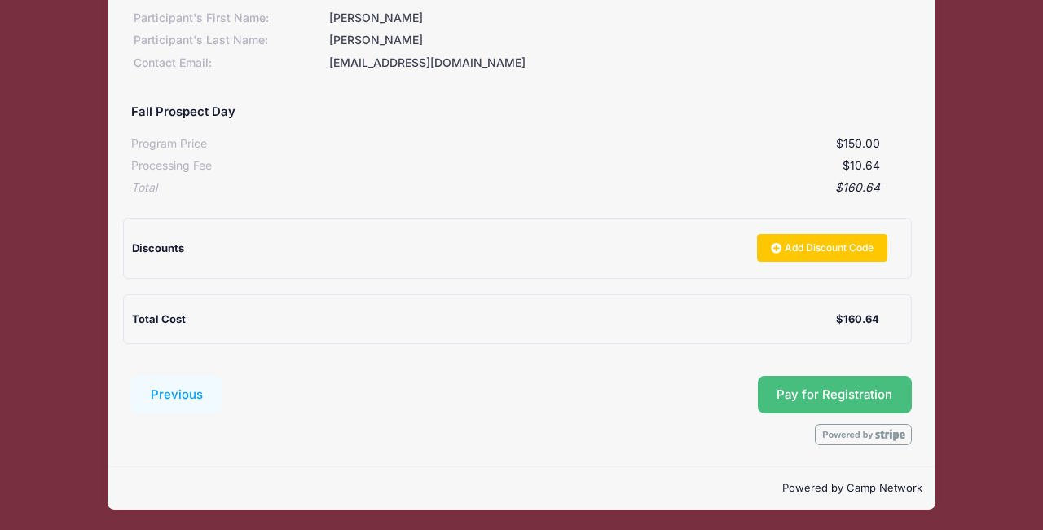
click at [803, 399] on button "Pay for Registration" at bounding box center [835, 394] width 155 height 37
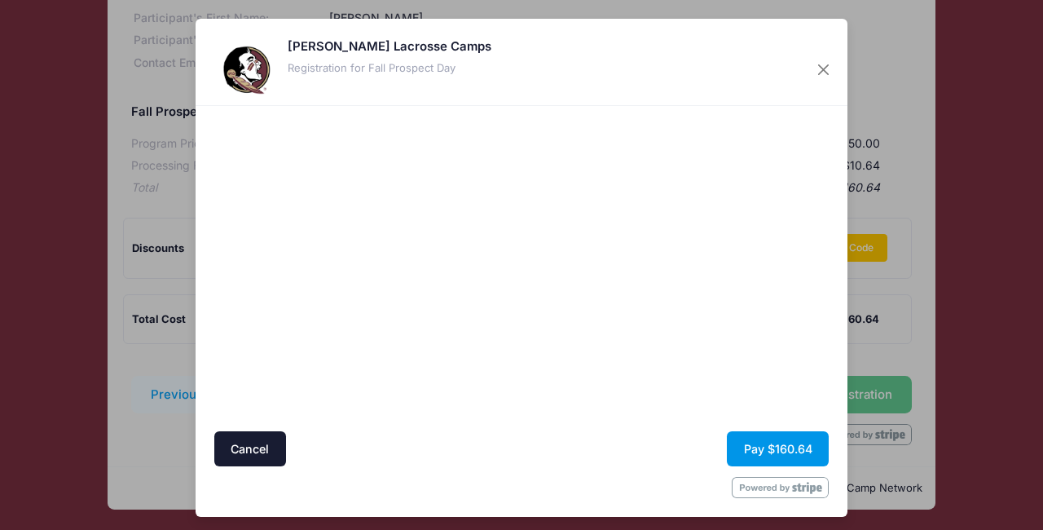
click at [812, 448] on button "Pay $160.64" at bounding box center [778, 448] width 102 height 35
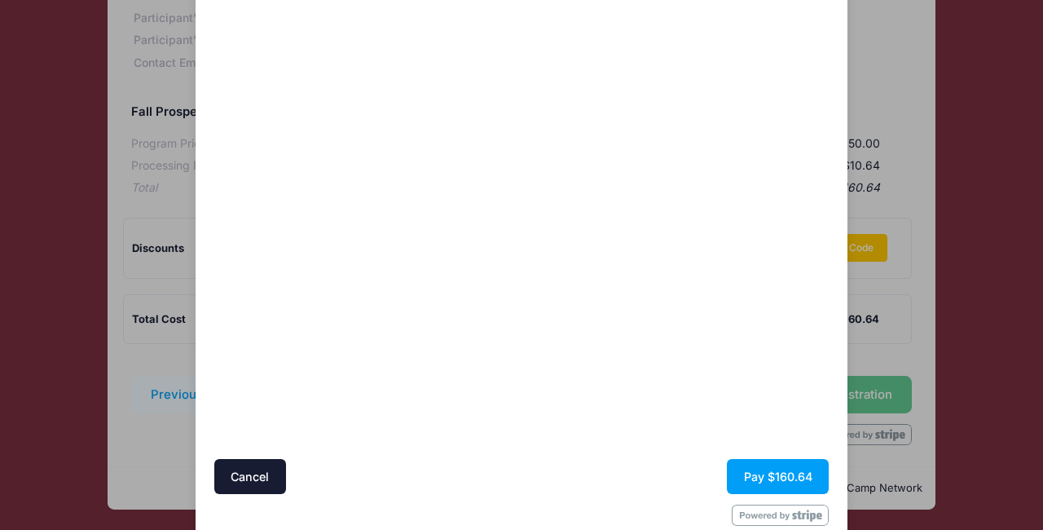
scroll to position [121, 0]
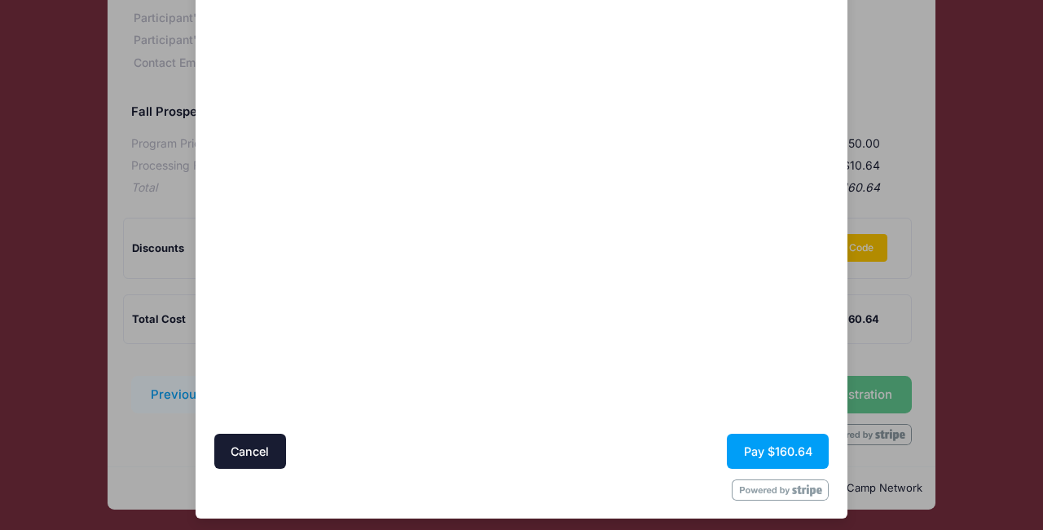
click at [397, 468] on div "Cancel Pay $160.64" at bounding box center [521, 451] width 615 height 35
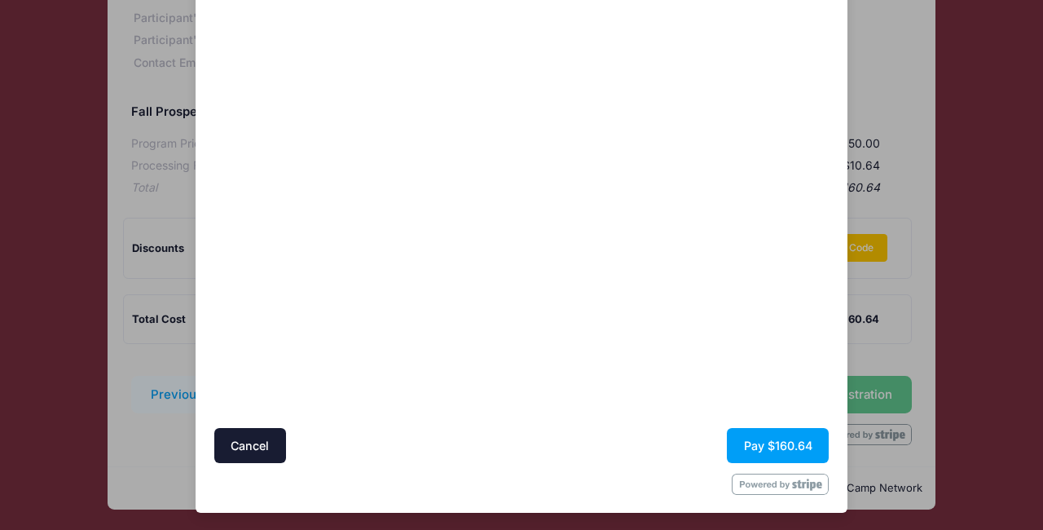
scroll to position [128, 0]
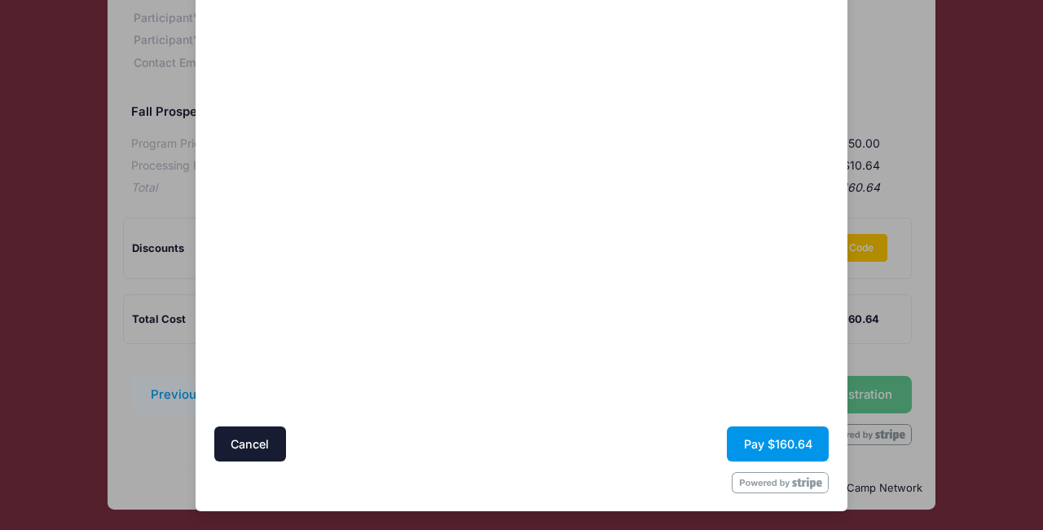
click at [774, 433] on button "Pay $160.64" at bounding box center [778, 443] width 102 height 35
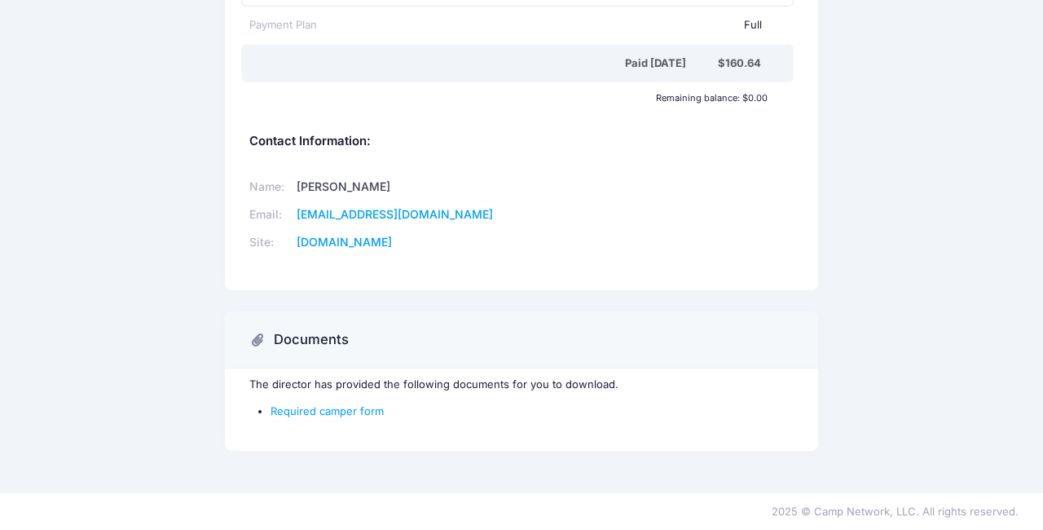
scroll to position [540, 0]
click at [327, 412] on link "Required camper form" at bounding box center [327, 409] width 113 height 13
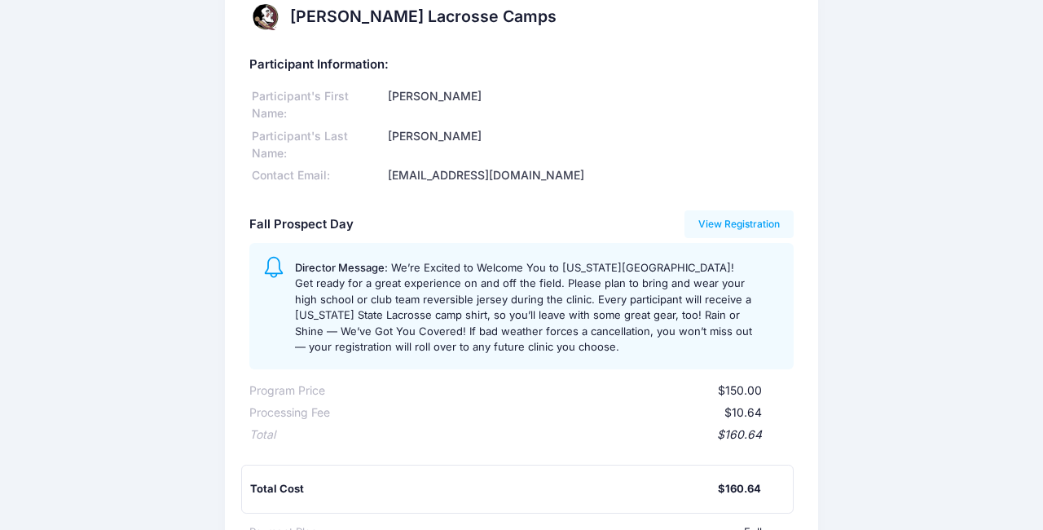
scroll to position [0, 0]
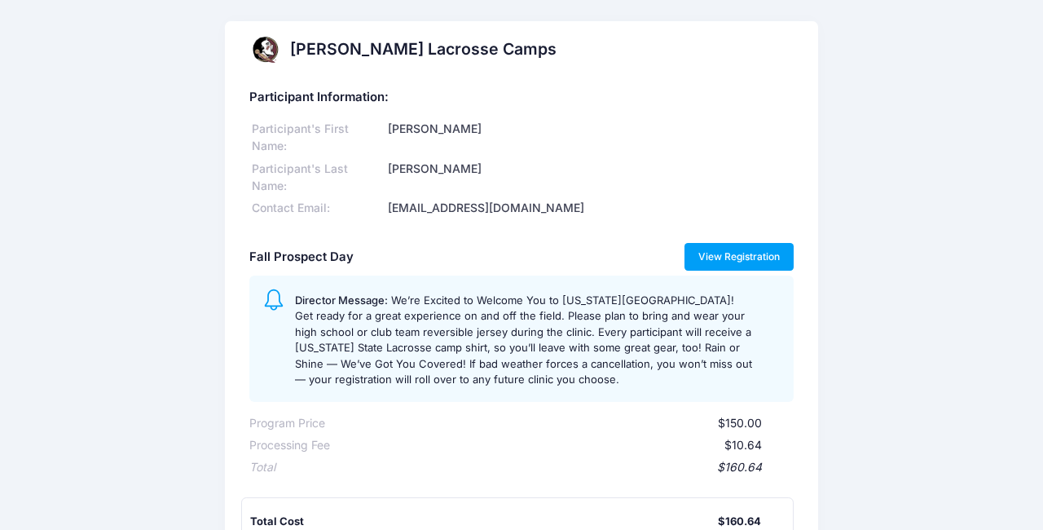
click at [730, 253] on link "View Registration" at bounding box center [740, 257] width 110 height 28
